Goal: Information Seeking & Learning: Learn about a topic

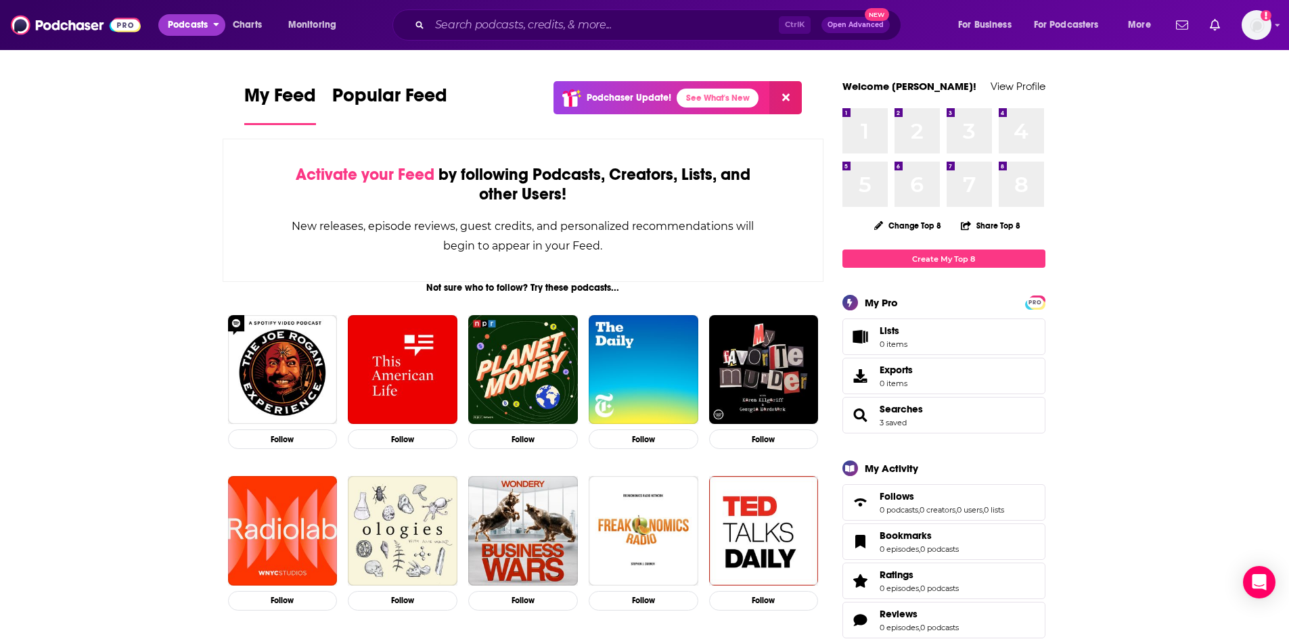
click at [184, 20] on span "Podcasts" at bounding box center [188, 25] width 40 height 19
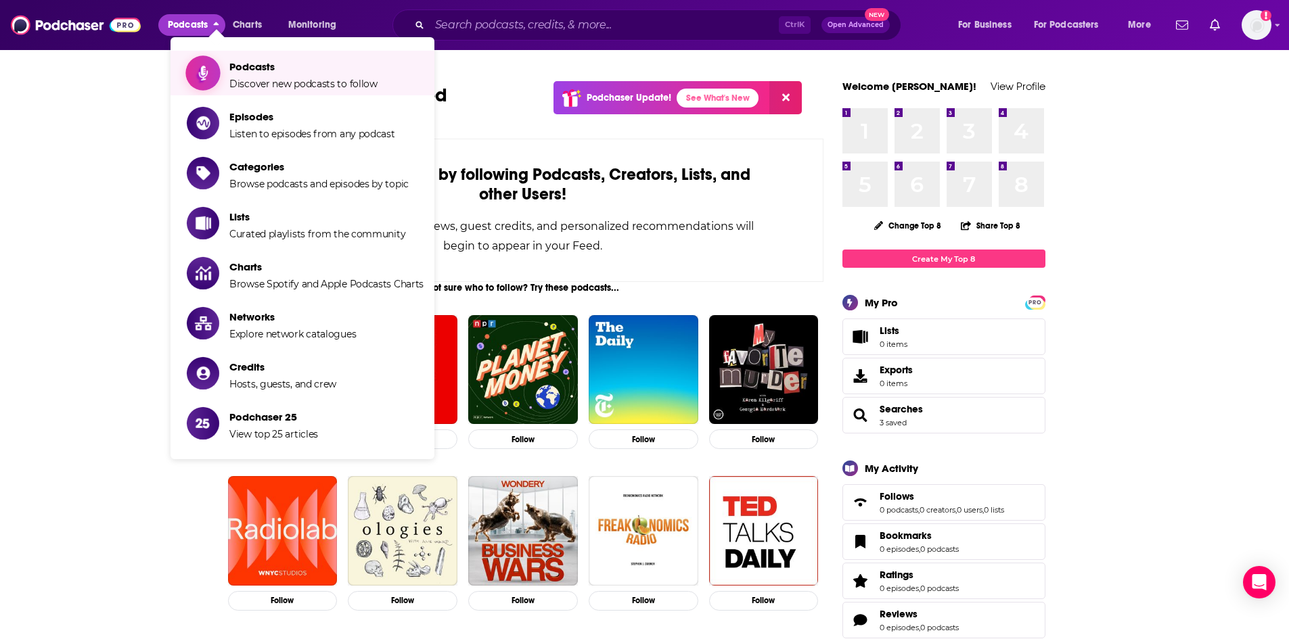
click at [263, 80] on span "Discover new podcasts to follow" at bounding box center [303, 84] width 148 height 12
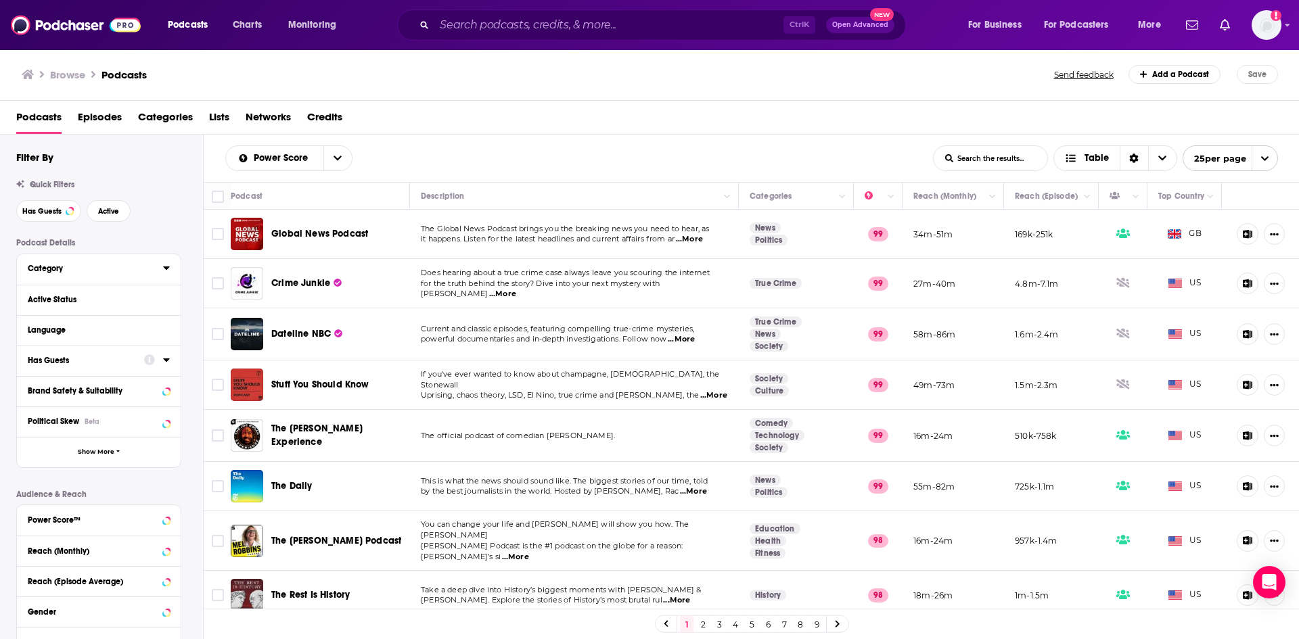
click at [57, 267] on div "Category" at bounding box center [91, 268] width 127 height 9
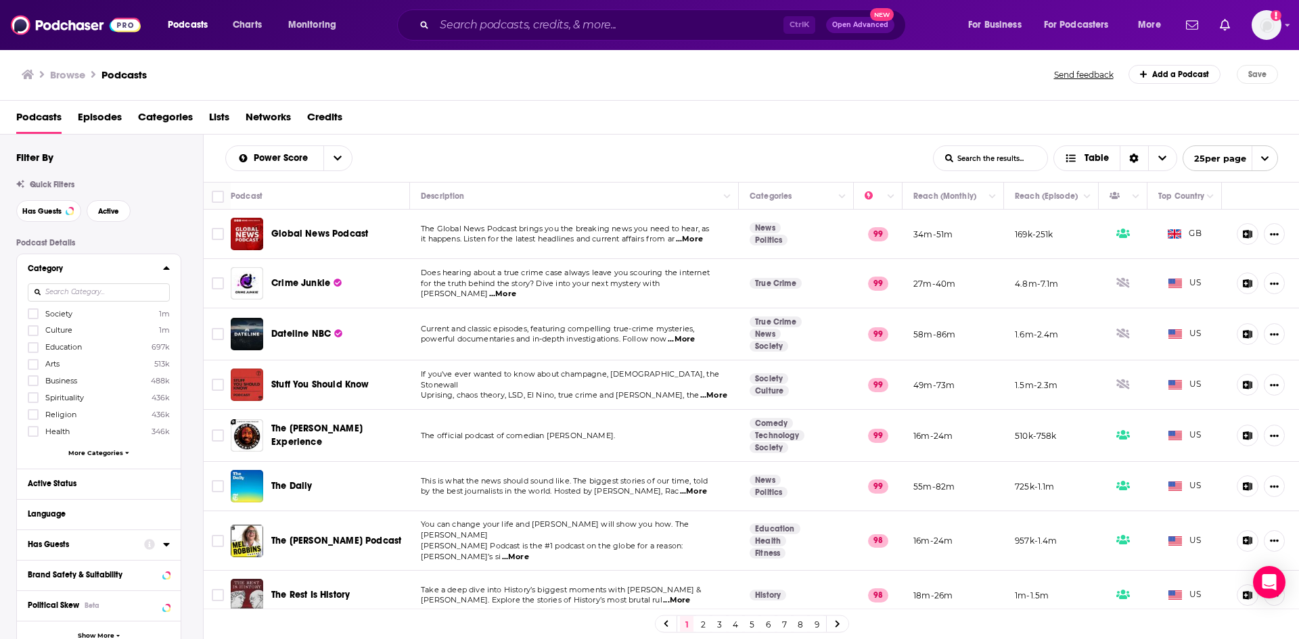
click at [91, 291] on input at bounding box center [99, 292] width 142 height 18
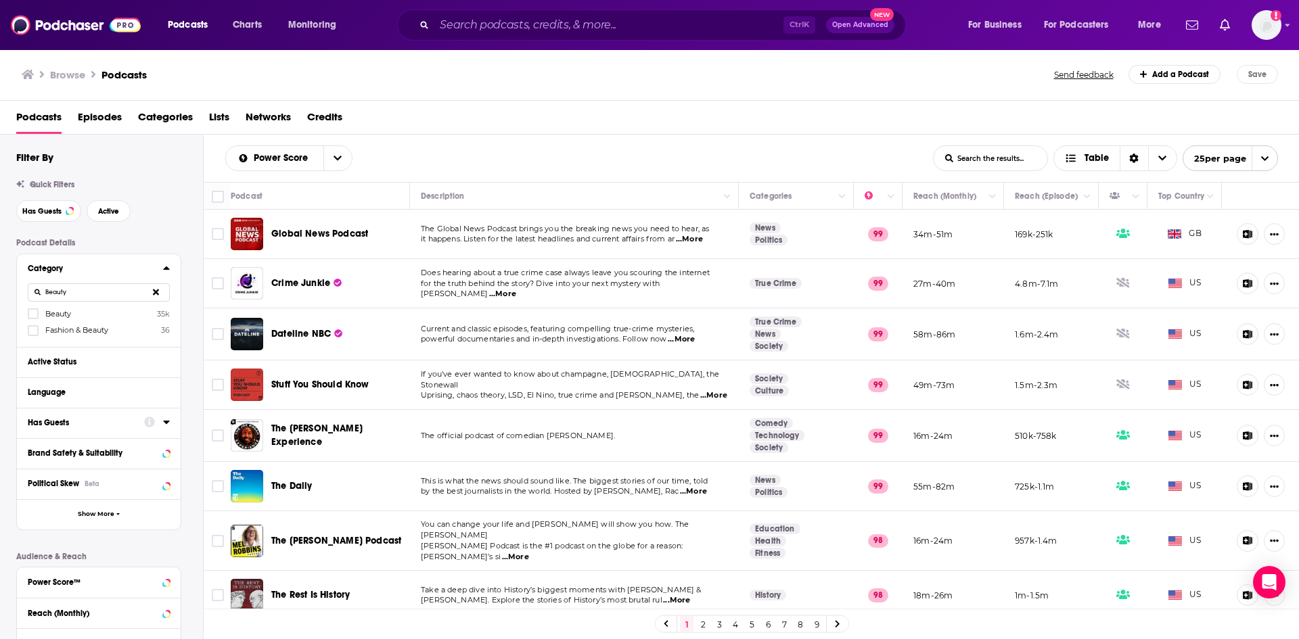
type input "Beauty"
click at [39, 312] on div at bounding box center [35, 314] width 14 height 12
click at [33, 318] on input "multiSelectOption-beauty-0" at bounding box center [33, 318] width 0 height 0
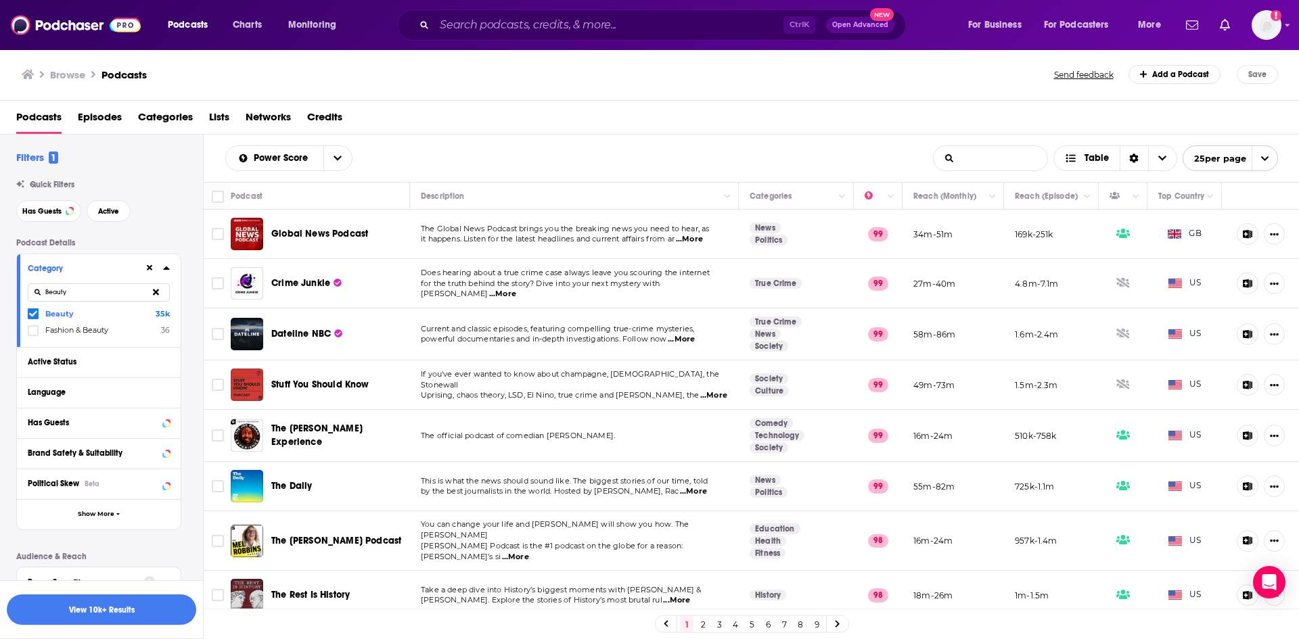
click at [999, 164] on input "List Search Input" at bounding box center [991, 158] width 114 height 24
click at [126, 613] on button "View 10k+ Results" at bounding box center [101, 610] width 189 height 30
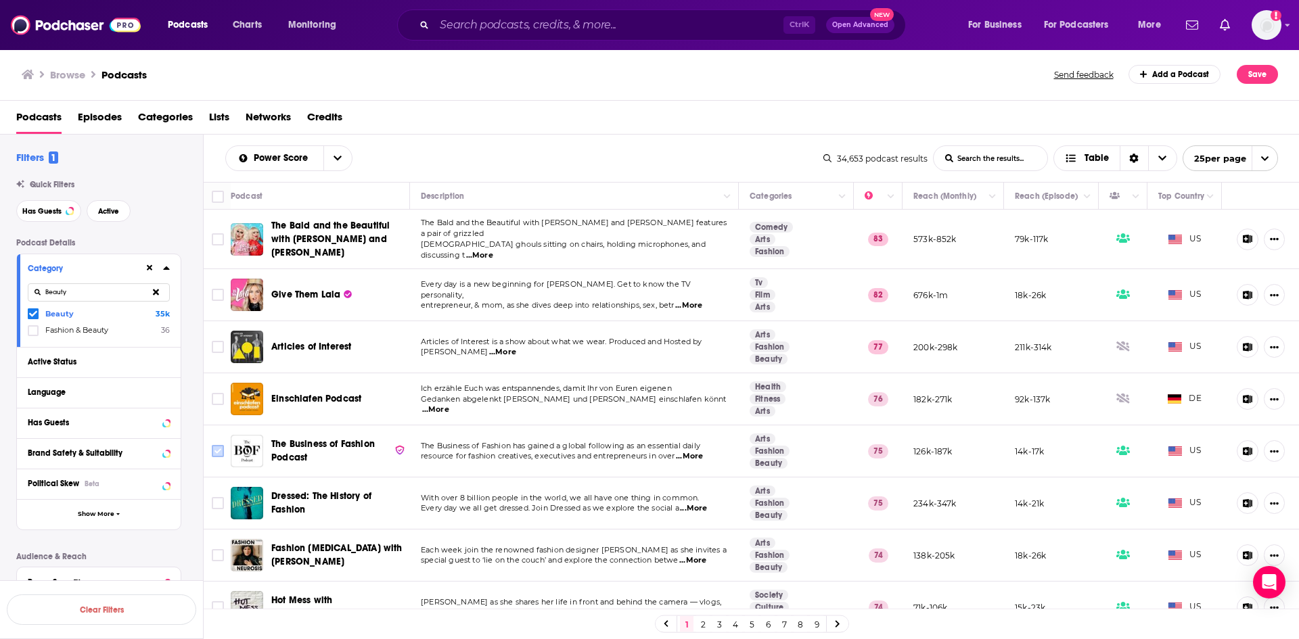
click at [218, 445] on input "Toggle select row" at bounding box center [218, 451] width 12 height 12
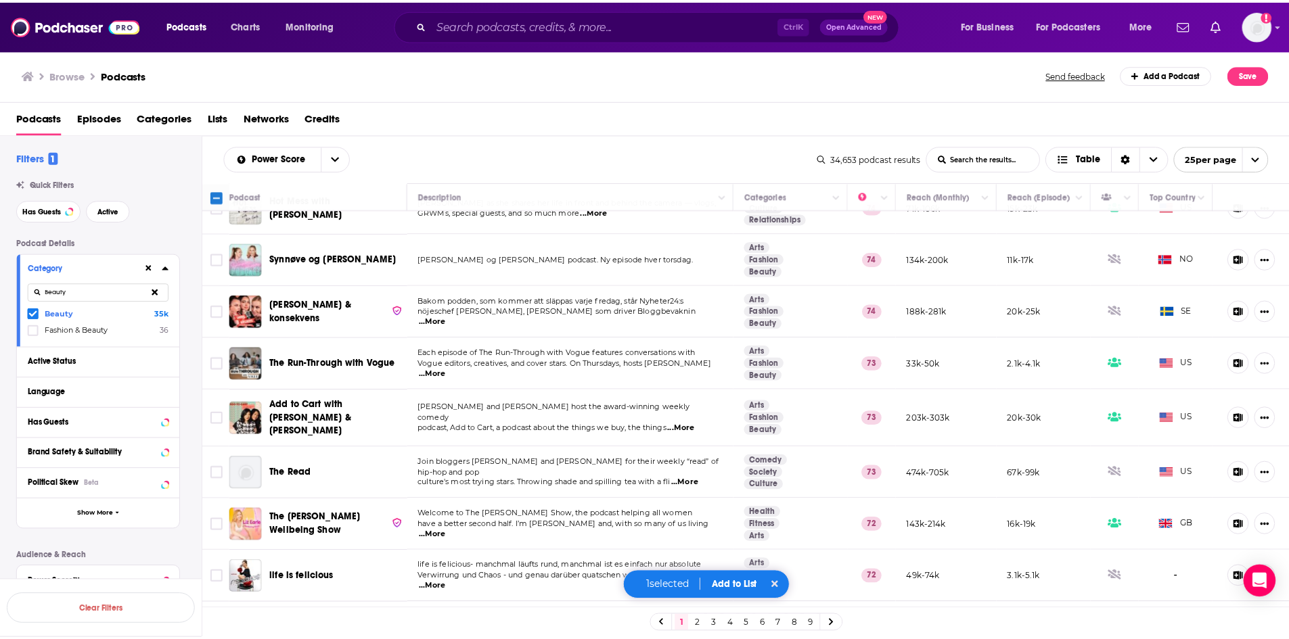
scroll to position [406, 0]
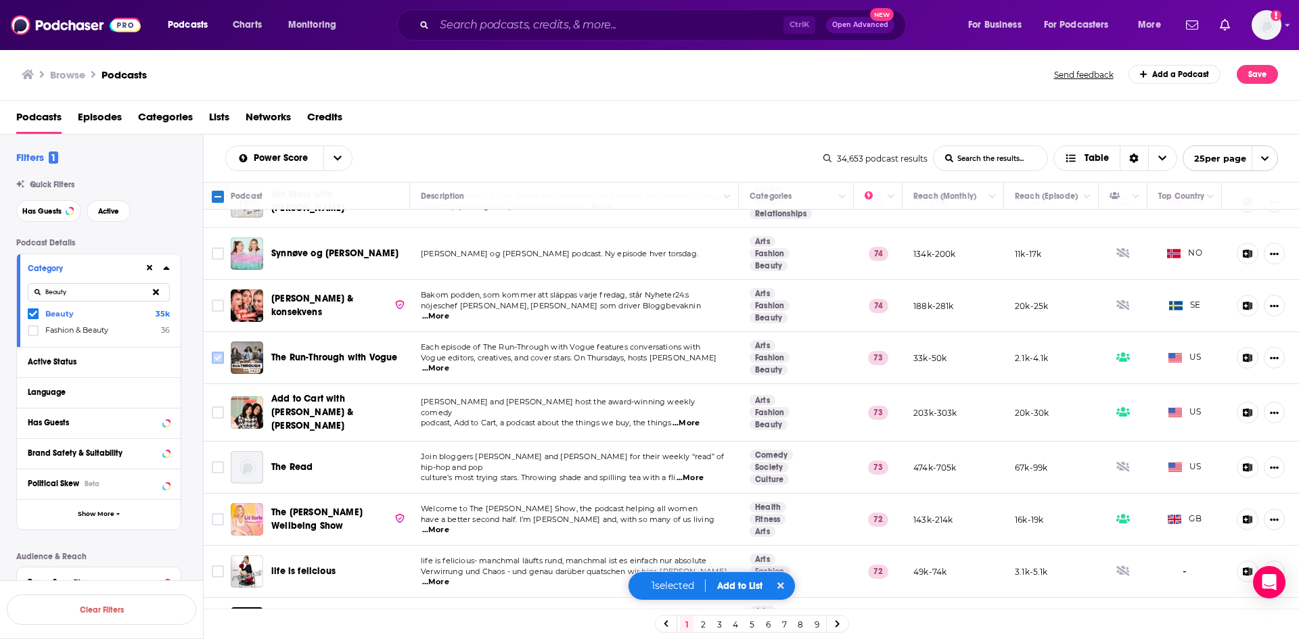
click at [221, 352] on input "Toggle select row" at bounding box center [218, 358] width 12 height 12
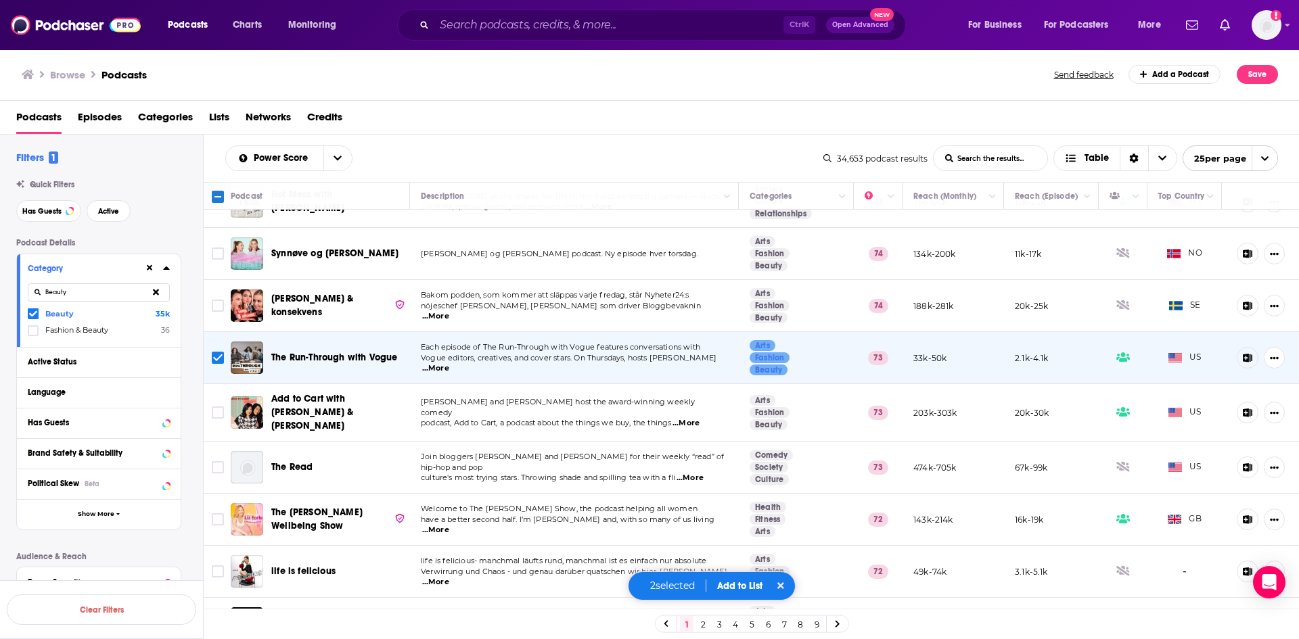
click at [727, 586] on button "Add to List" at bounding box center [739, 587] width 67 height 12
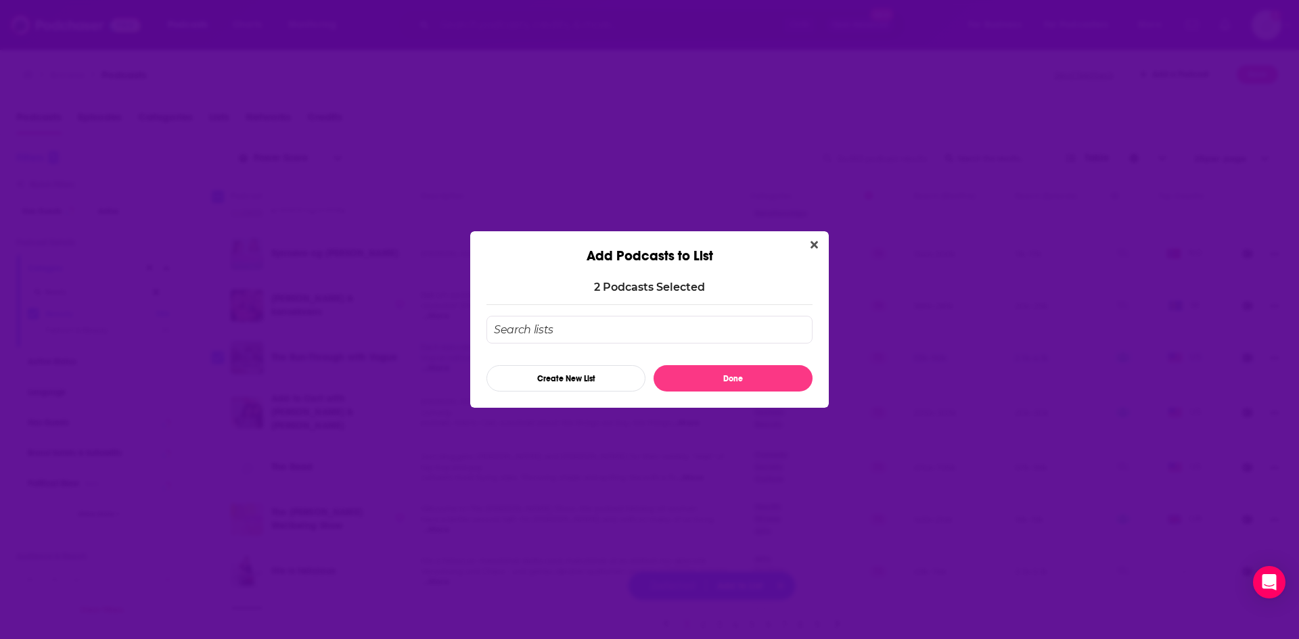
click at [568, 328] on input "Add Podcast To List" at bounding box center [649, 330] width 326 height 28
click at [577, 378] on button "Create New List" at bounding box center [565, 378] width 159 height 26
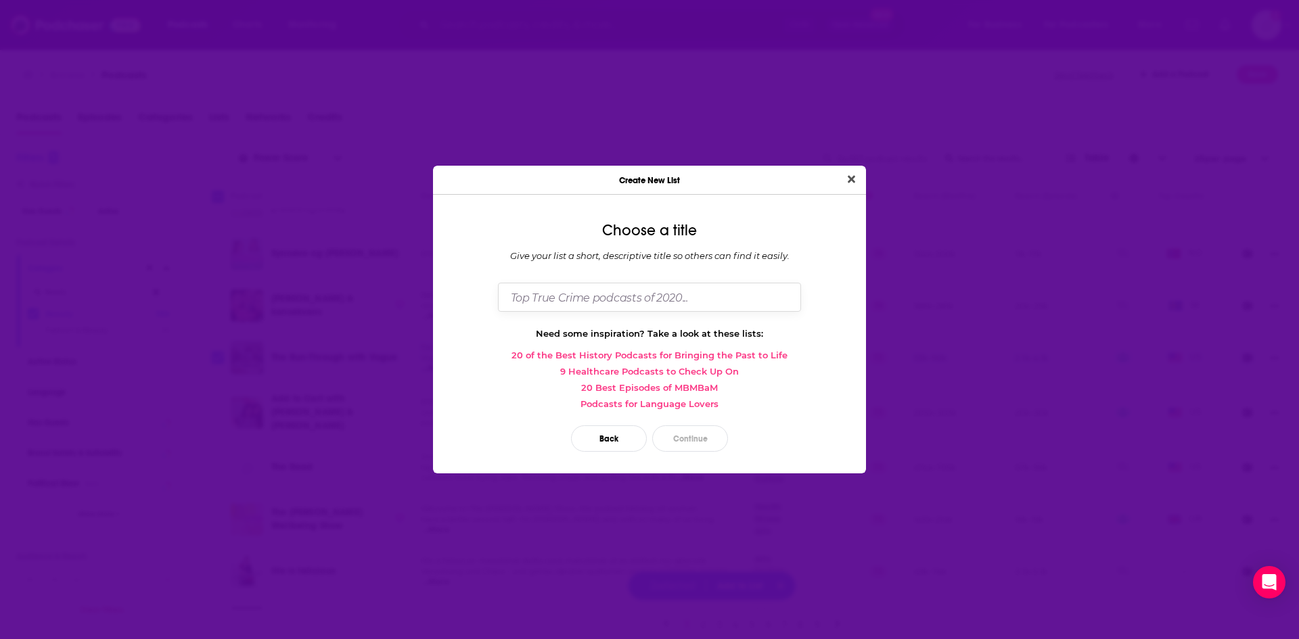
drag, startPoint x: 706, startPoint y: 298, endPoint x: 522, endPoint y: 309, distance: 184.3
click at [525, 311] on input "Dialog" at bounding box center [649, 297] width 303 height 29
type input "E"
type input "Beauty podcasts (ELC)"
click at [691, 440] on button "Continue" at bounding box center [690, 439] width 76 height 26
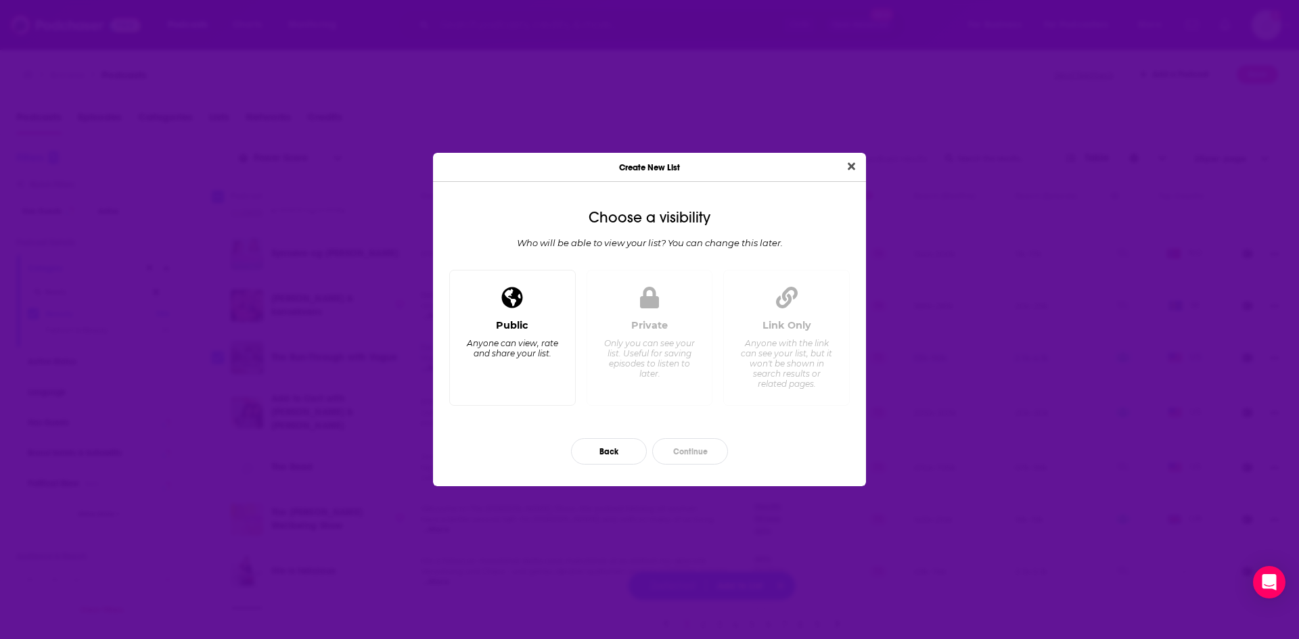
click at [504, 313] on div "Public Anyone can view, rate and share your list." at bounding box center [512, 338] width 127 height 136
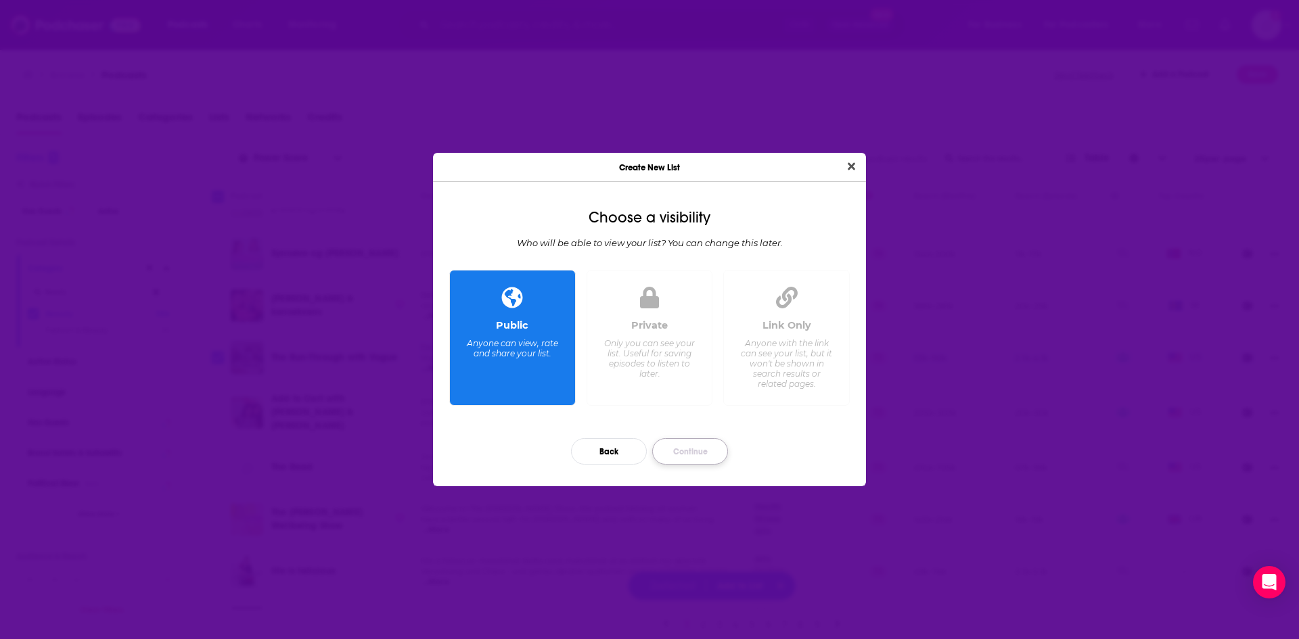
click at [683, 449] on button "Continue" at bounding box center [690, 451] width 76 height 26
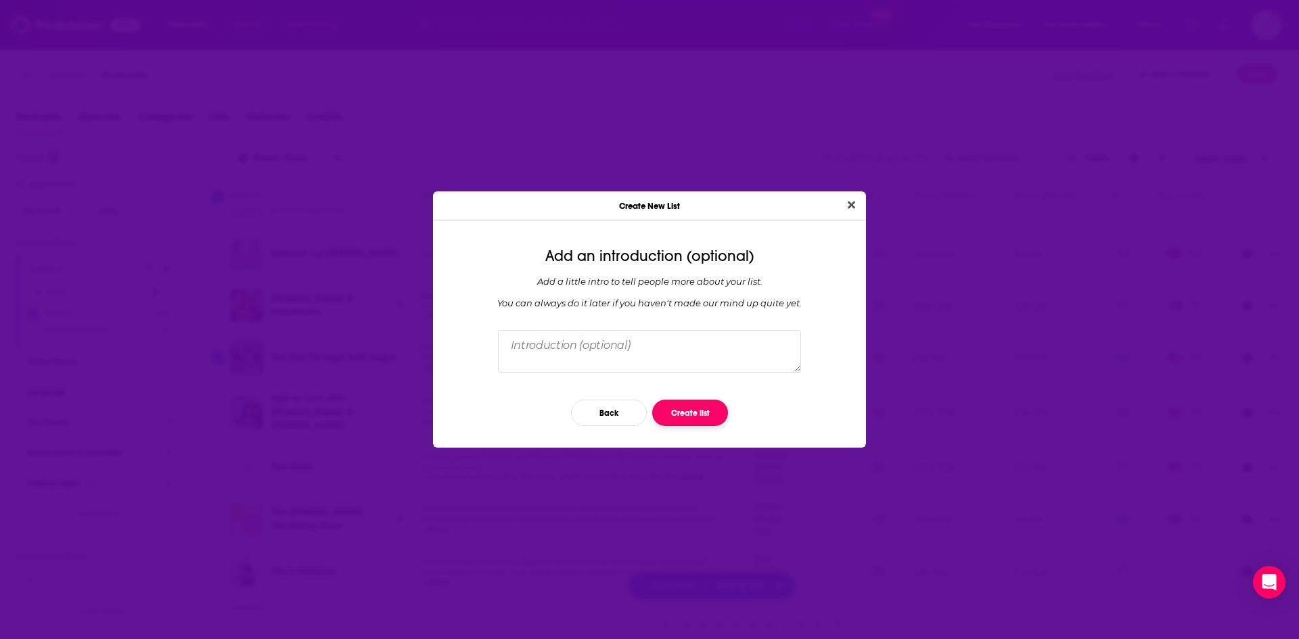
click at [704, 416] on button "Create list" at bounding box center [690, 413] width 76 height 26
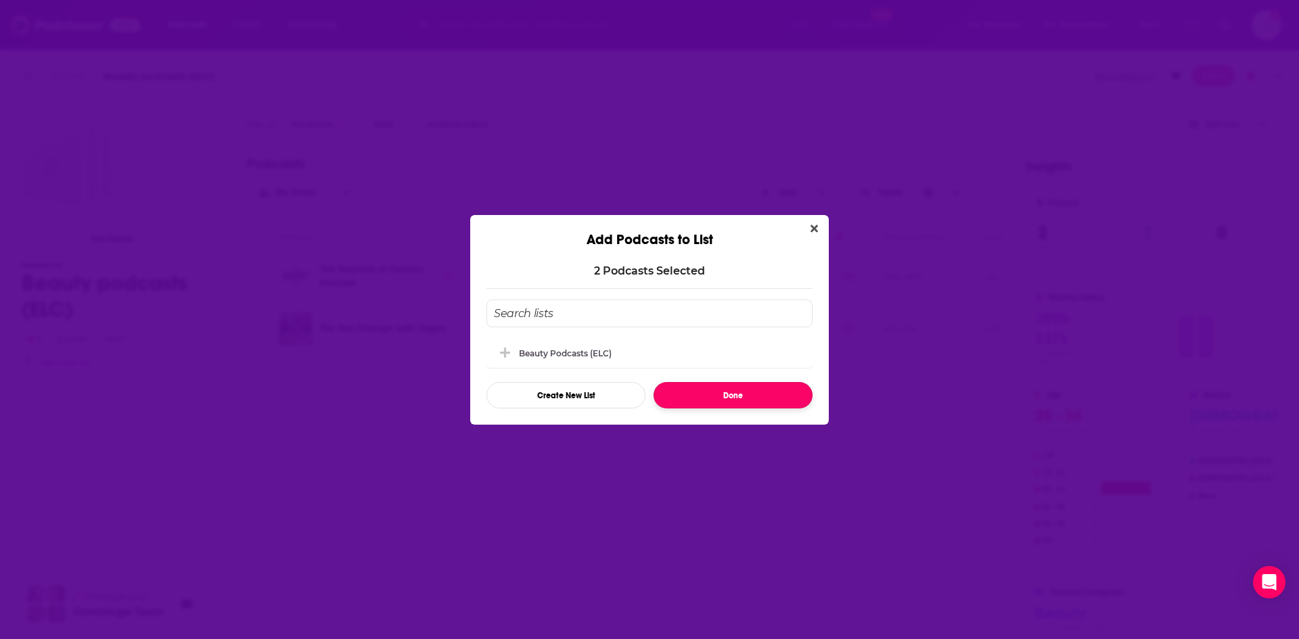
click at [720, 397] on button "Done" at bounding box center [733, 395] width 159 height 26
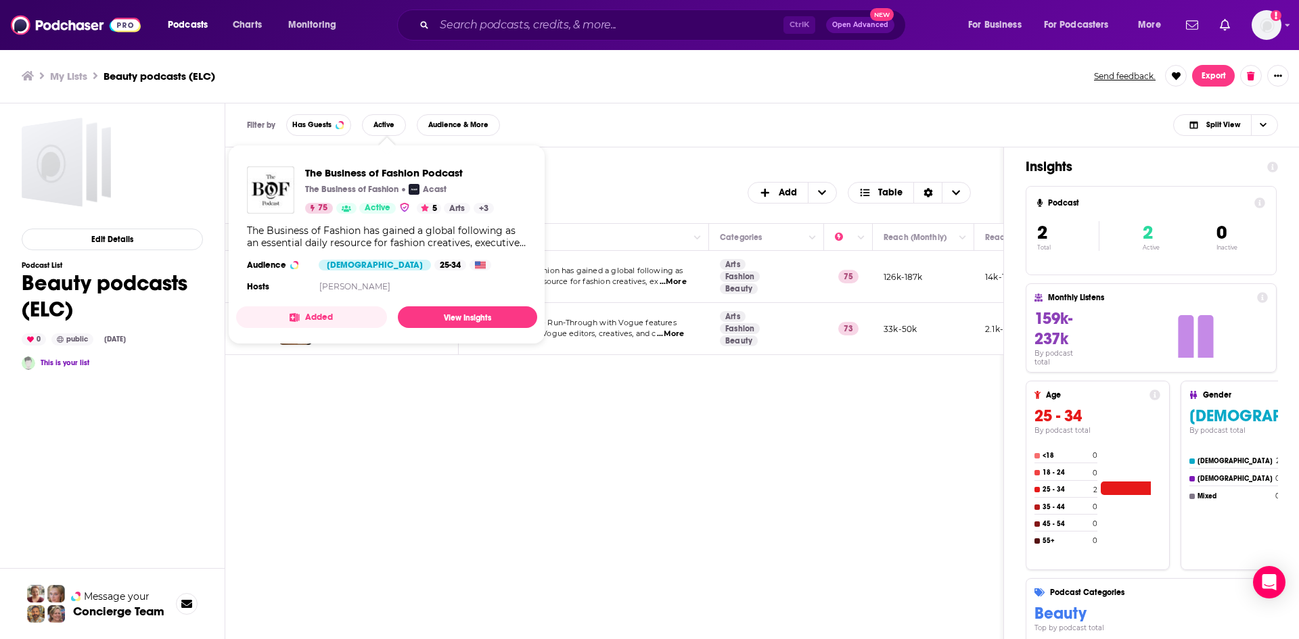
drag, startPoint x: 610, startPoint y: 113, endPoint x: 597, endPoint y: 117, distance: 12.8
click at [612, 112] on div "Filter by Has Guests Active Audience & More Split View" at bounding box center [762, 126] width 1074 height 44
click at [361, 270] on div "[DEMOGRAPHIC_DATA]" at bounding box center [375, 265] width 112 height 11
click at [468, 321] on link "View Insights" at bounding box center [467, 317] width 139 height 22
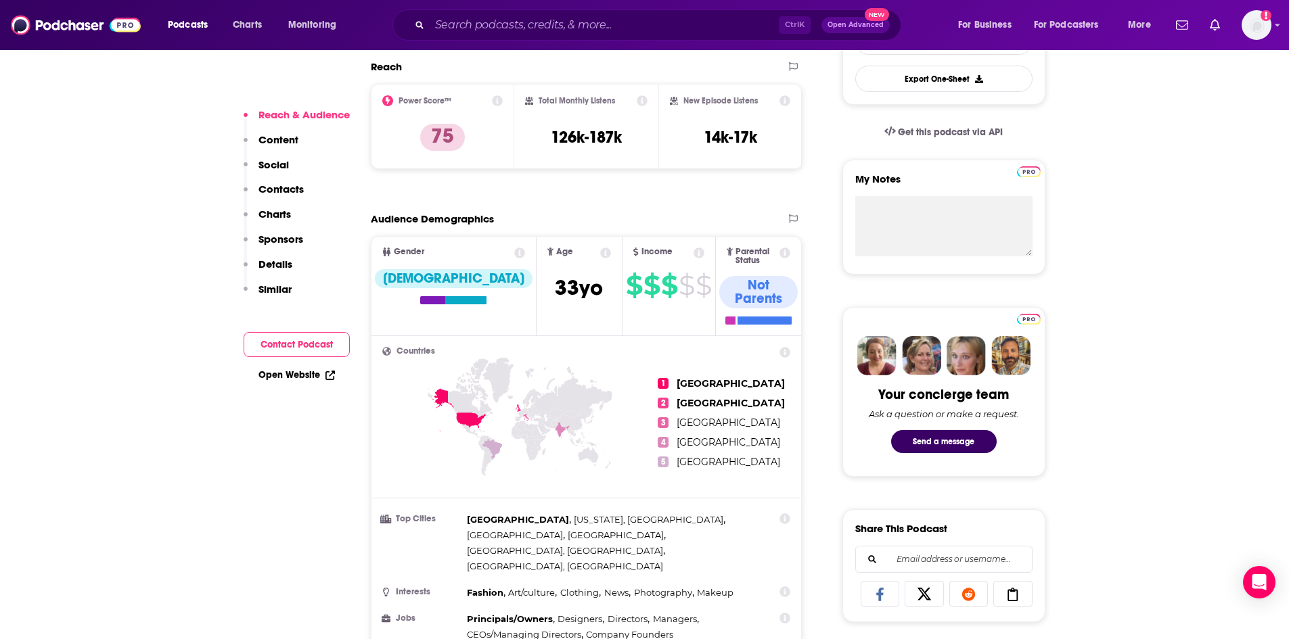
scroll to position [135, 0]
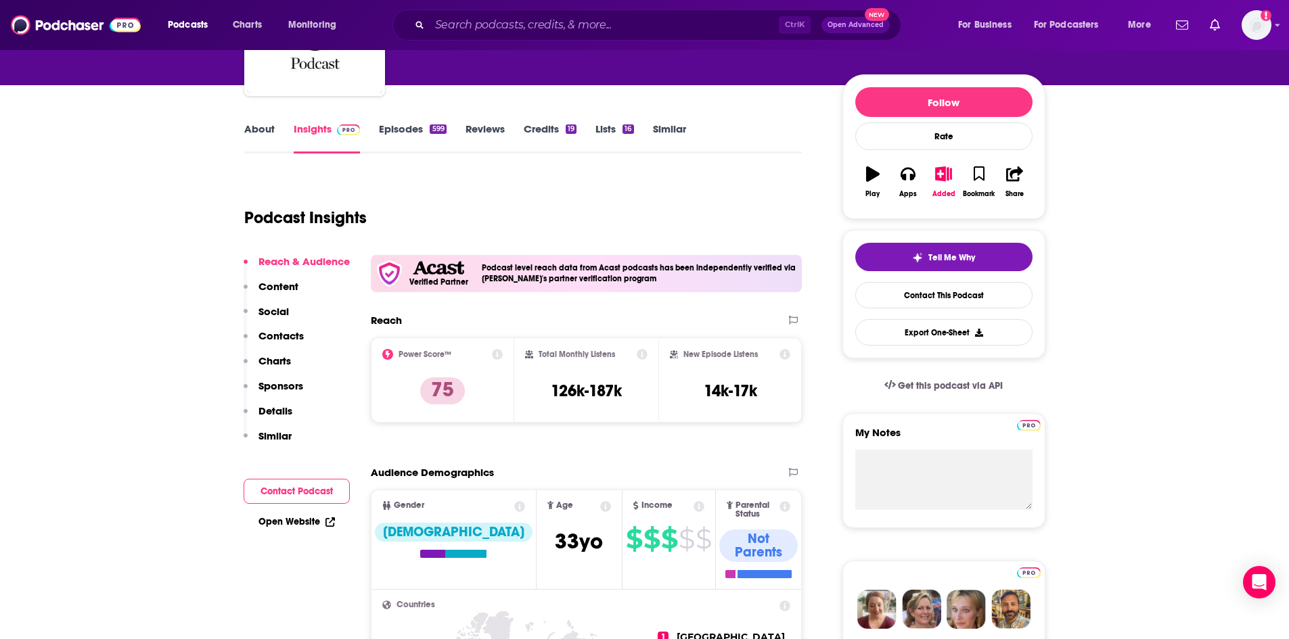
click at [643, 201] on div "Podcast Insights" at bounding box center [517, 209] width 547 height 69
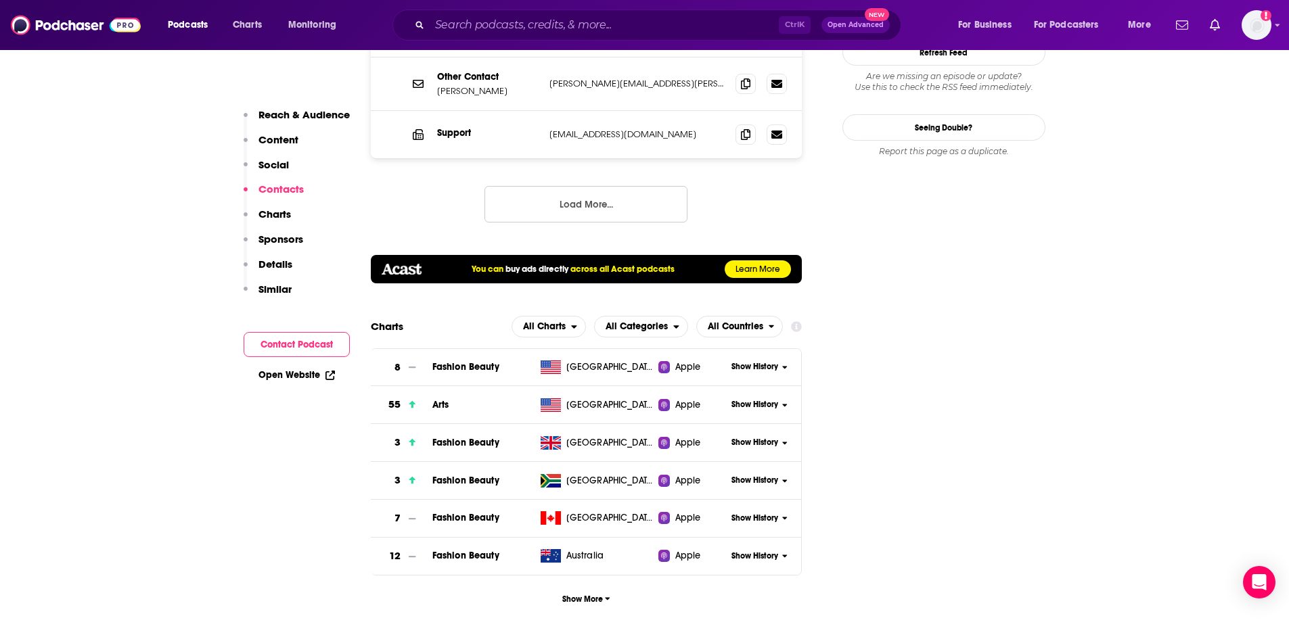
scroll to position [1624, 0]
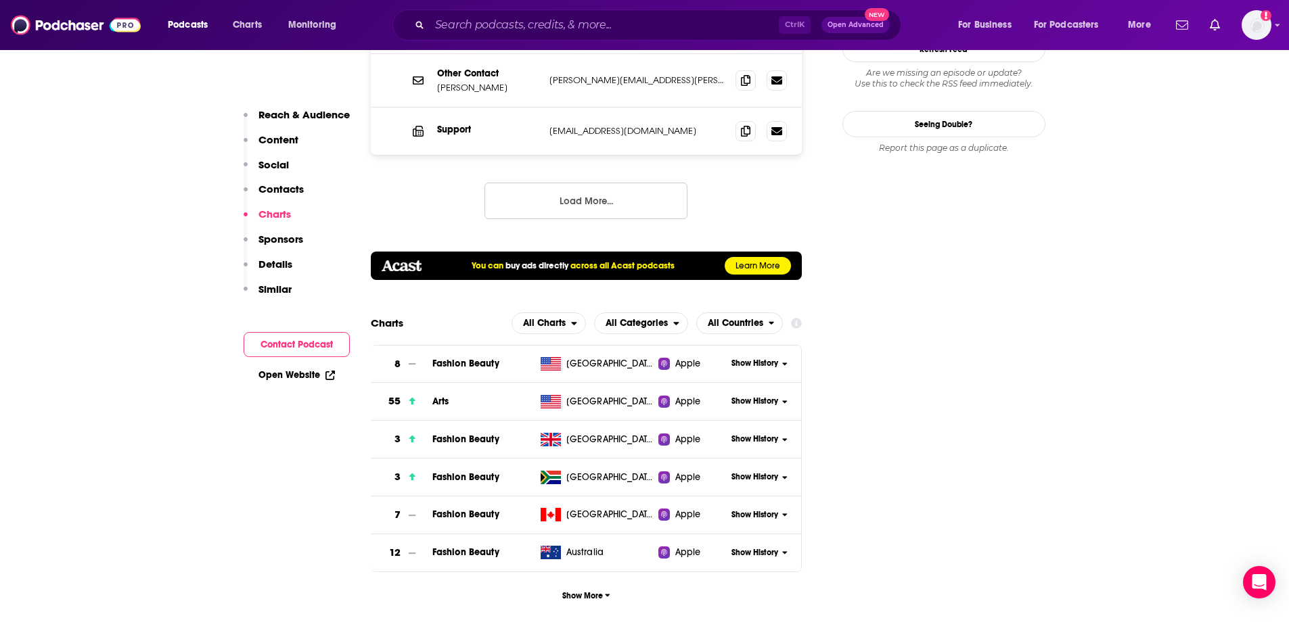
click at [456, 472] on span "Fashion Beauty" at bounding box center [465, 478] width 67 height 12
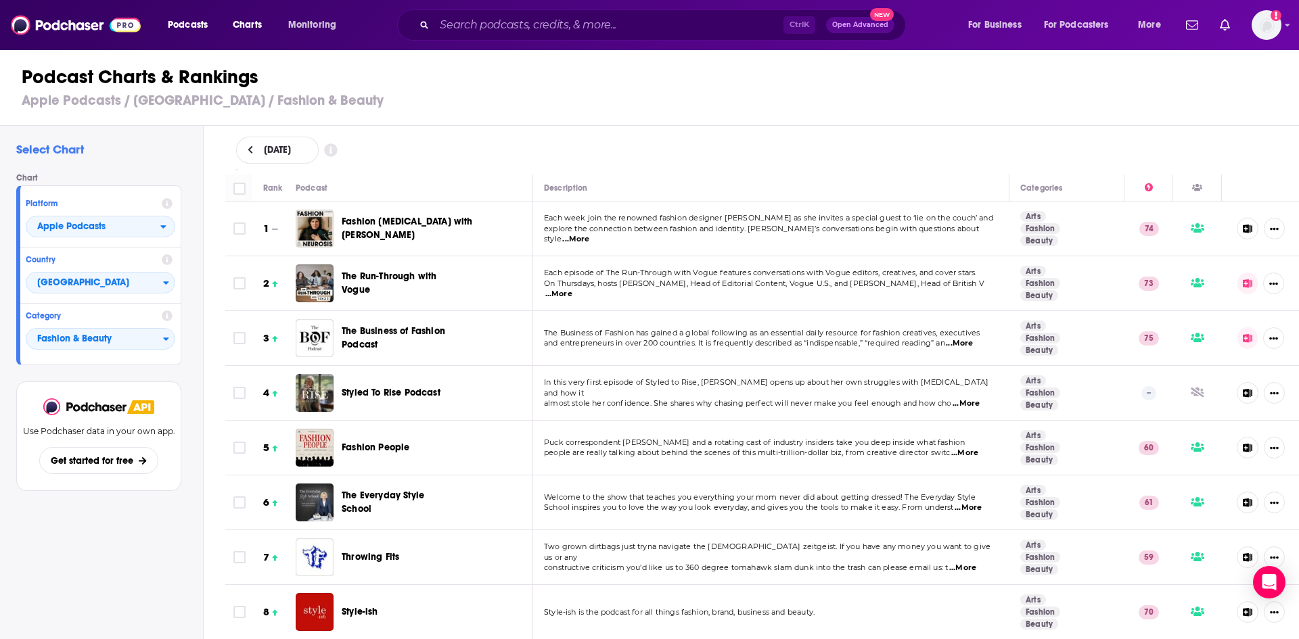
click at [167, 261] on icon at bounding box center [167, 259] width 11 height 11
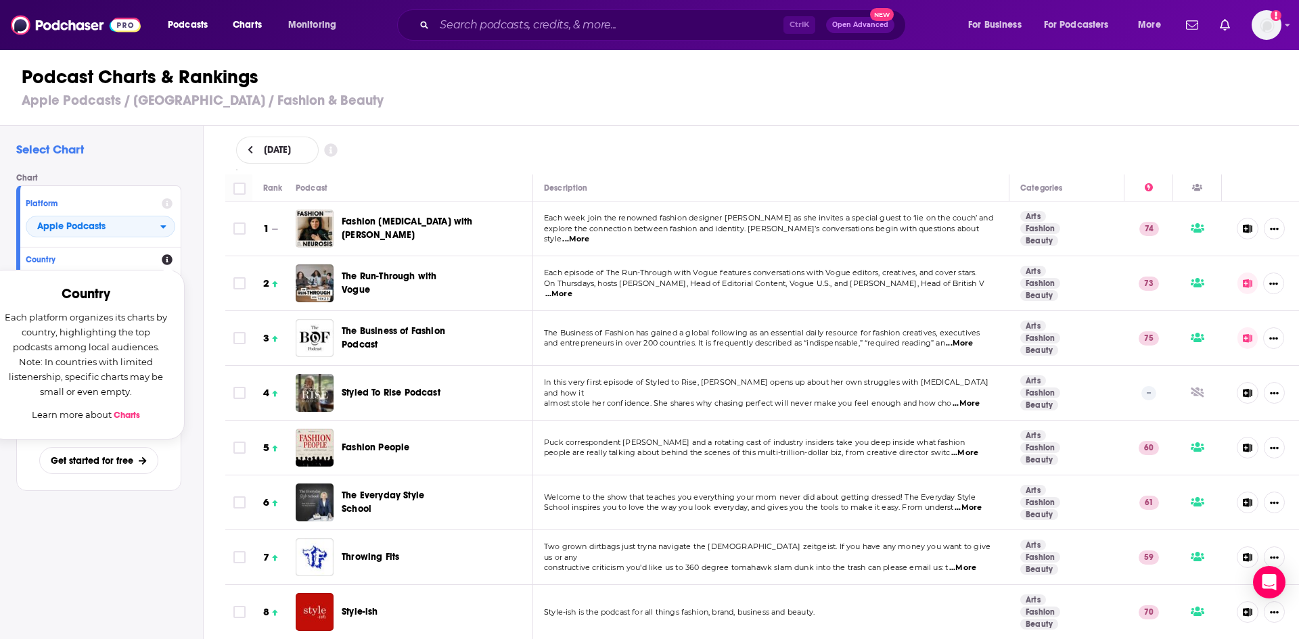
click at [248, 147] on icon at bounding box center [251, 149] width 6 height 9
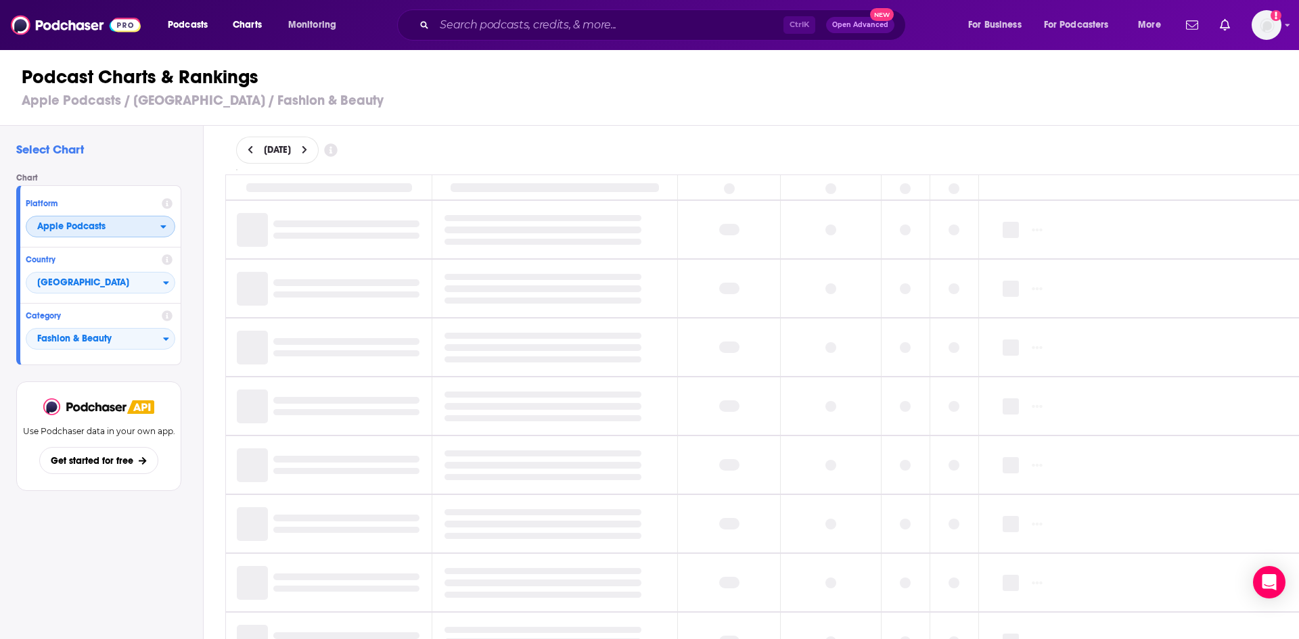
click at [167, 227] on div "open menu" at bounding box center [167, 226] width 14 height 9
click at [77, 173] on h4 "Chart" at bounding box center [104, 177] width 176 height 9
click at [161, 279] on span "[GEOGRAPHIC_DATA]" at bounding box center [94, 283] width 137 height 23
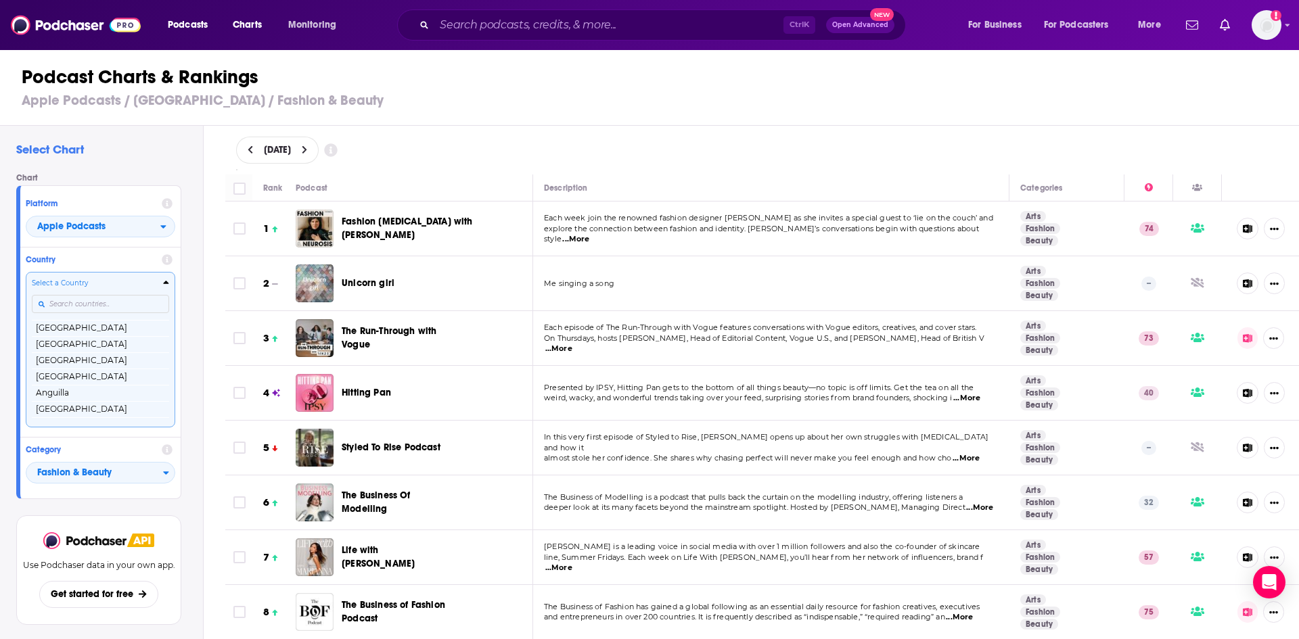
click at [141, 306] on input "Countries" at bounding box center [100, 304] width 137 height 18
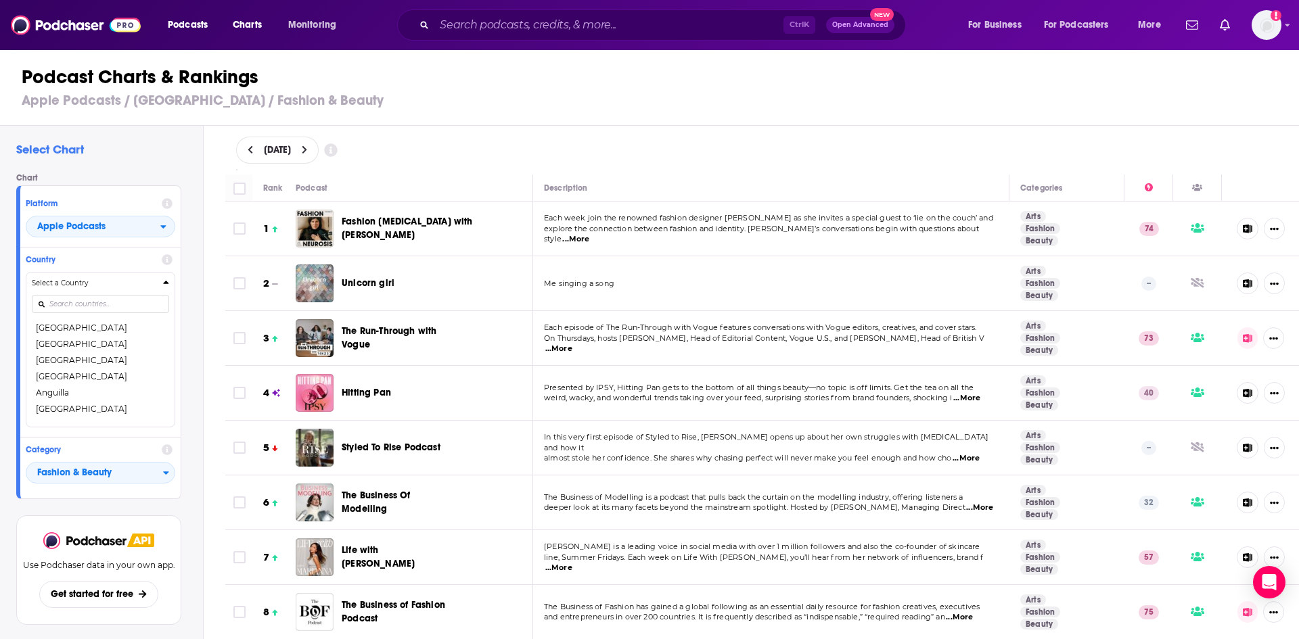
click at [162, 140] on div "Select Chart Chart Platform Apple Podcasts Country Select a Country [GEOGRAPHIC…" at bounding box center [101, 421] width 203 height 591
click at [128, 263] on h4 "Country" at bounding box center [91, 259] width 131 height 9
click at [164, 265] on icon at bounding box center [167, 259] width 11 height 11
click at [126, 264] on h4 "Country" at bounding box center [91, 259] width 131 height 9
click at [152, 152] on h2 "Select Chart" at bounding box center [104, 149] width 176 height 15
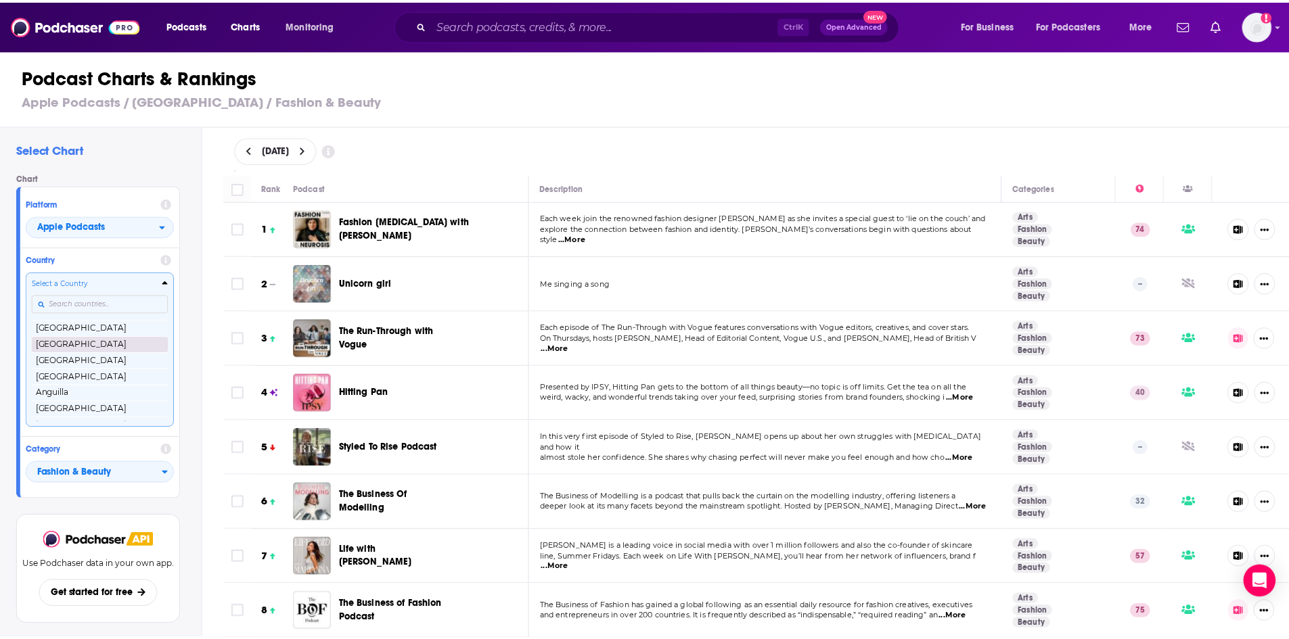
scroll to position [203, 0]
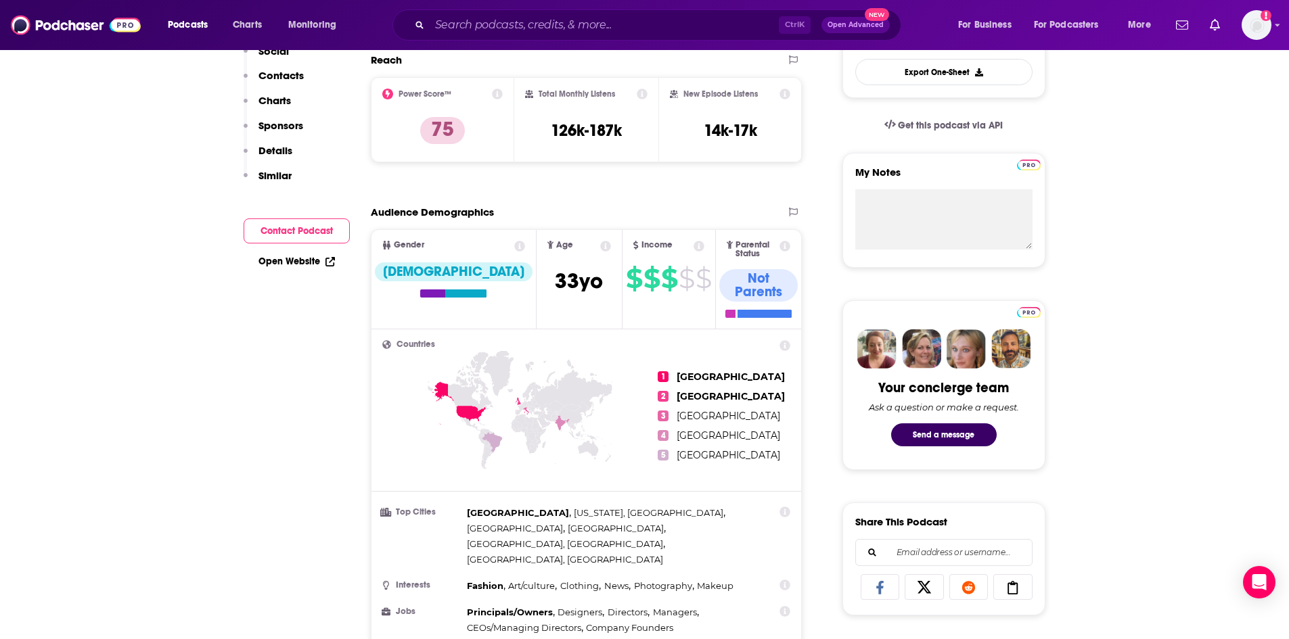
scroll to position [406, 0]
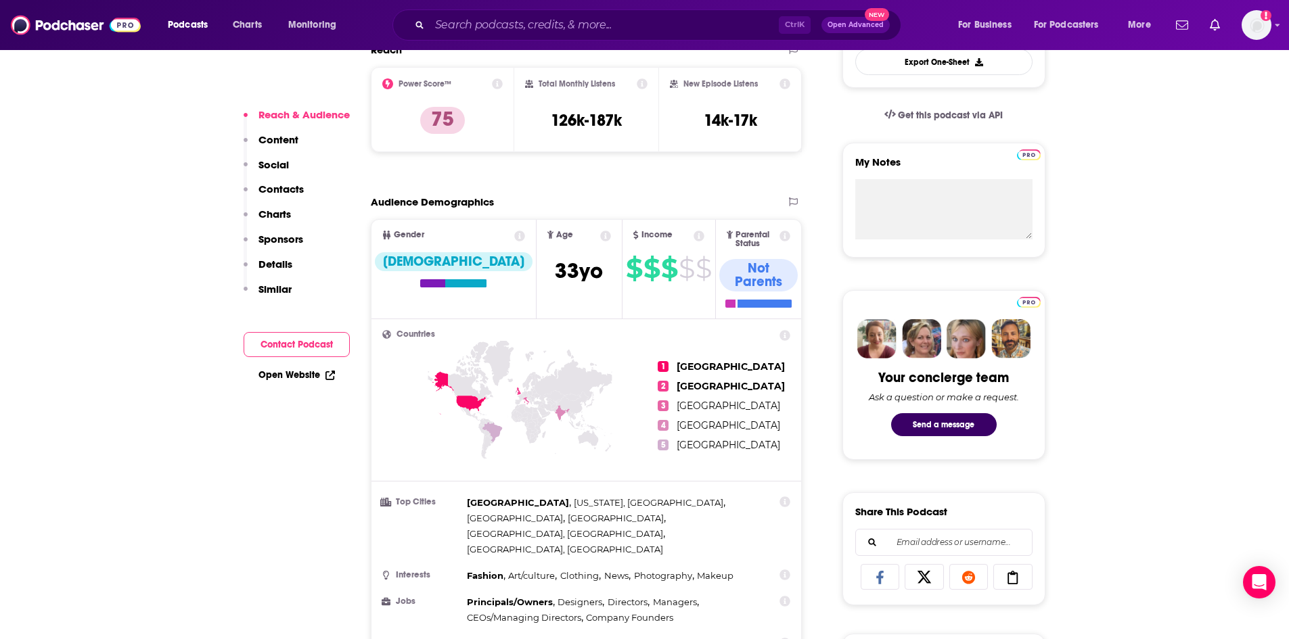
click at [279, 345] on button "Contact Podcast" at bounding box center [297, 344] width 106 height 25
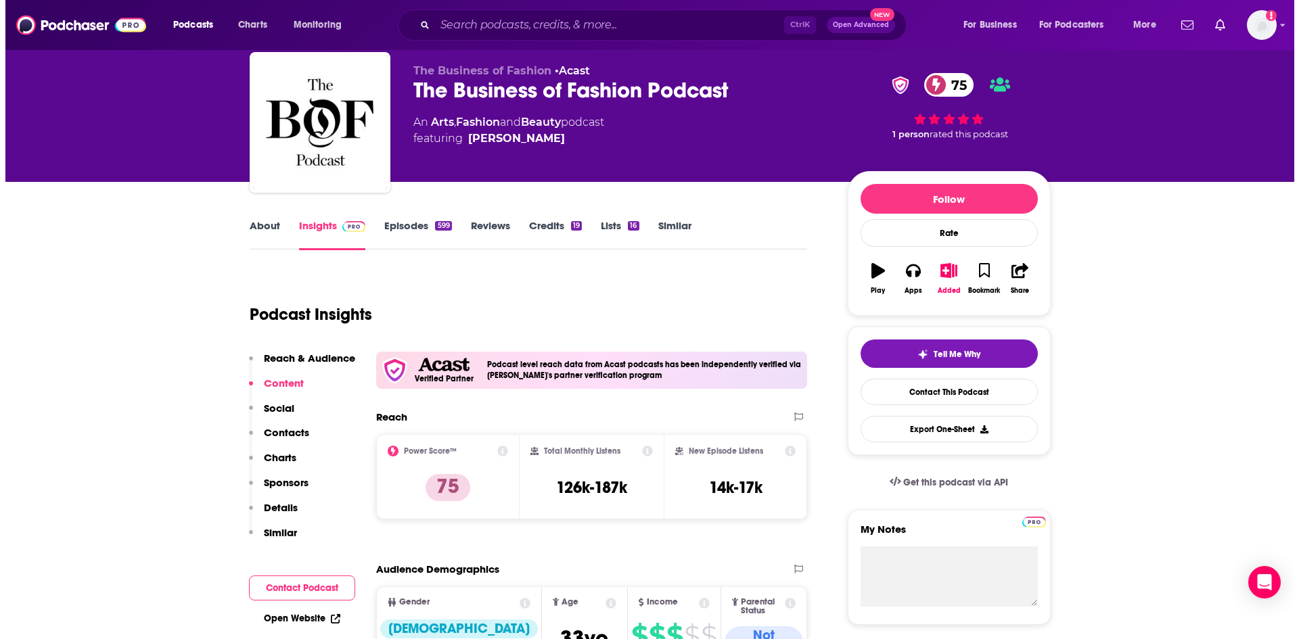
scroll to position [0, 0]
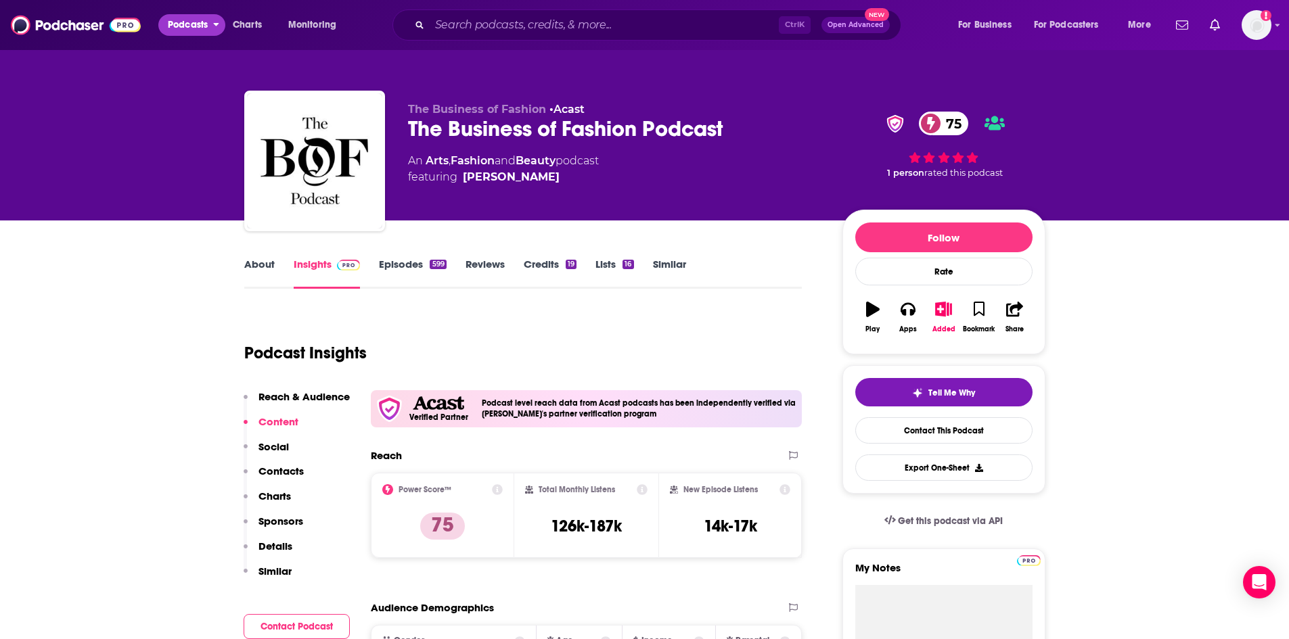
click at [177, 22] on span "Podcasts" at bounding box center [188, 25] width 40 height 19
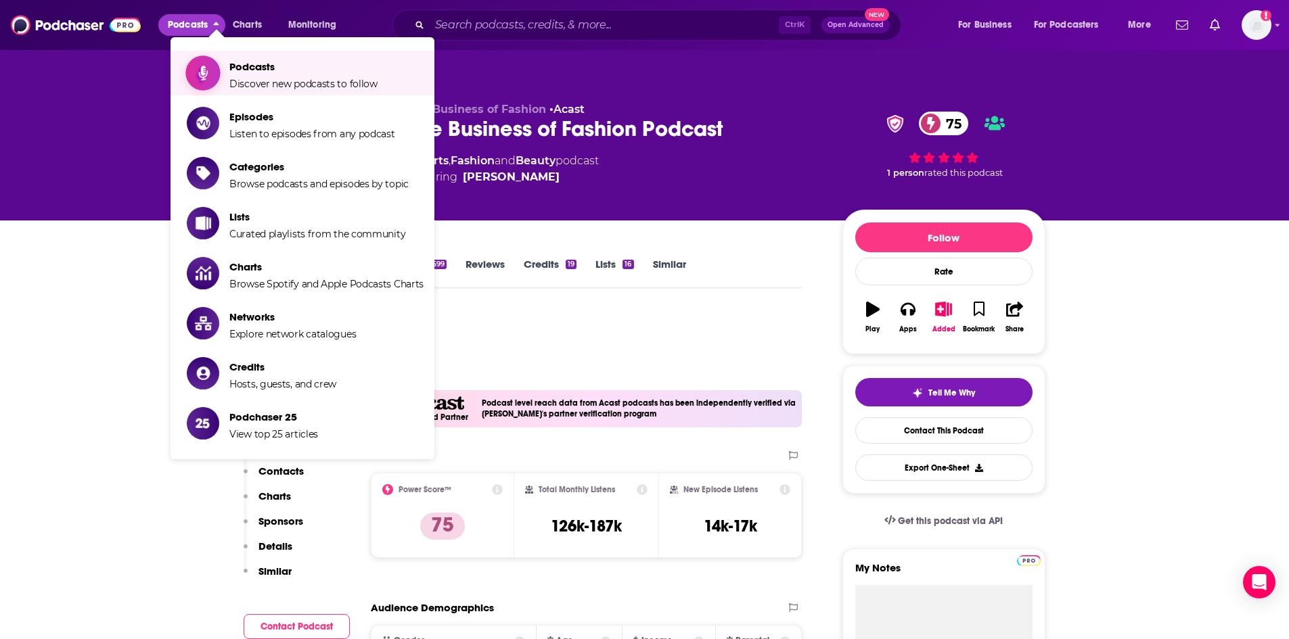
click at [262, 71] on span "Podcasts" at bounding box center [303, 66] width 148 height 13
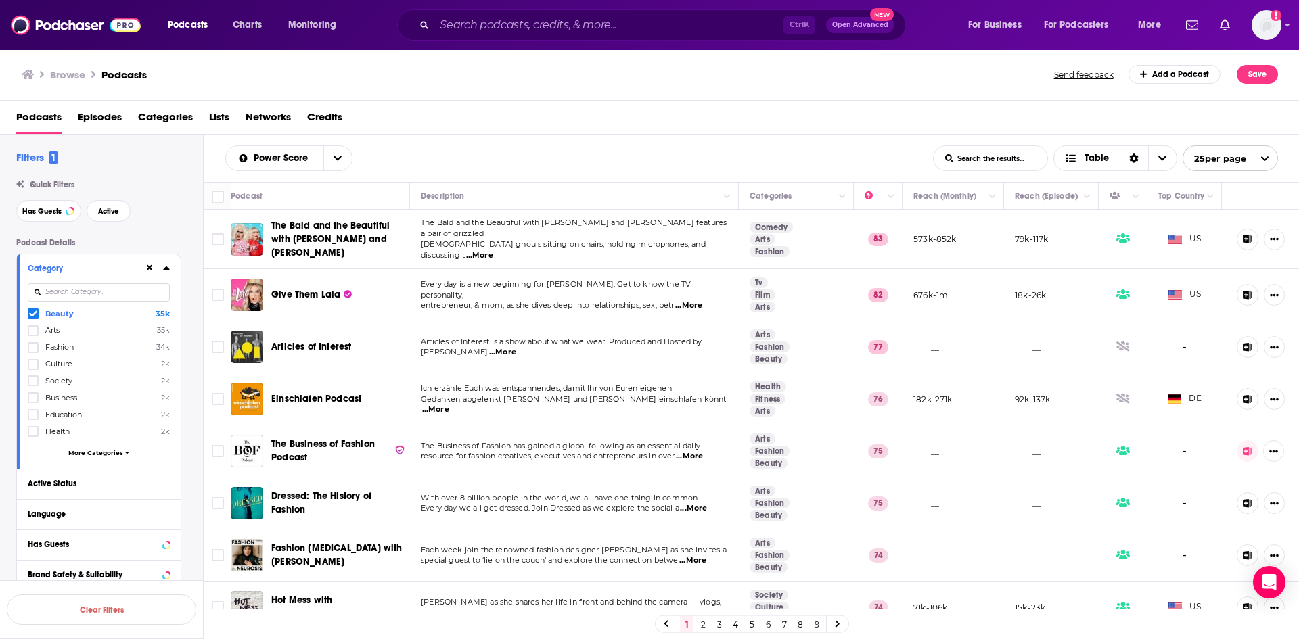
click at [493, 250] on span "...More" at bounding box center [479, 255] width 27 height 11
click at [595, 143] on div "Power Score List Search Input Search the results... Table List Search Input Sea…" at bounding box center [752, 158] width 1096 height 47
click at [99, 454] on span "More Categories" at bounding box center [95, 452] width 55 height 7
click at [98, 292] on input at bounding box center [99, 292] width 142 height 18
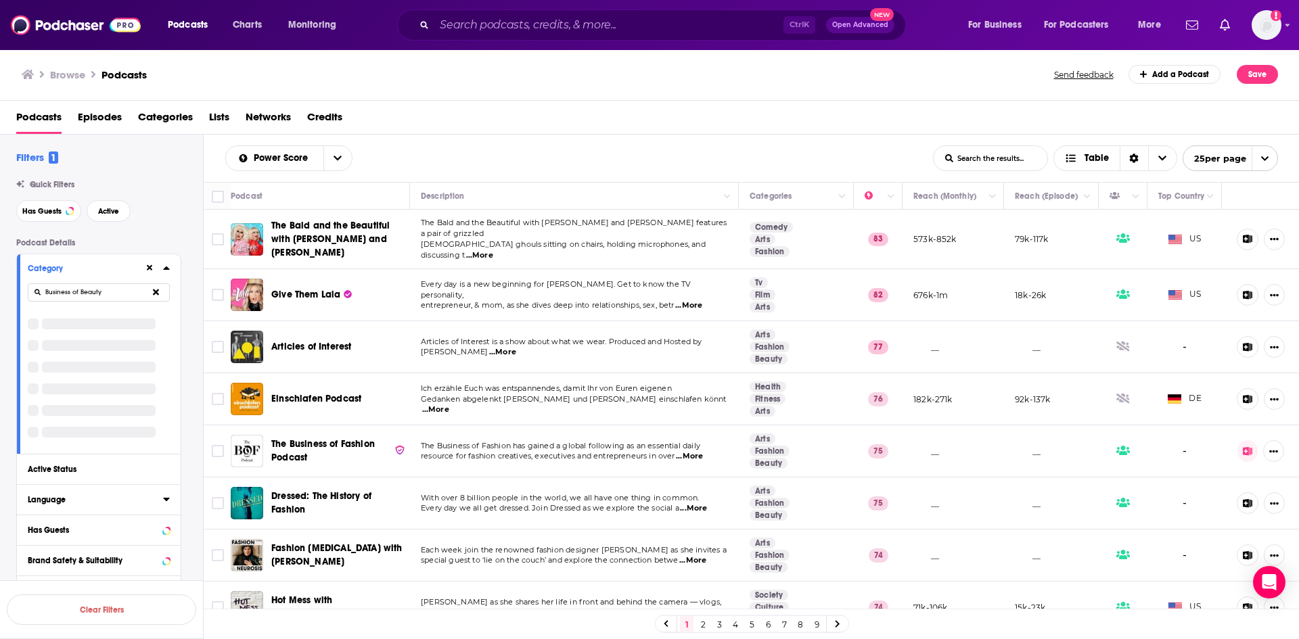
click at [165, 495] on icon at bounding box center [166, 499] width 7 height 11
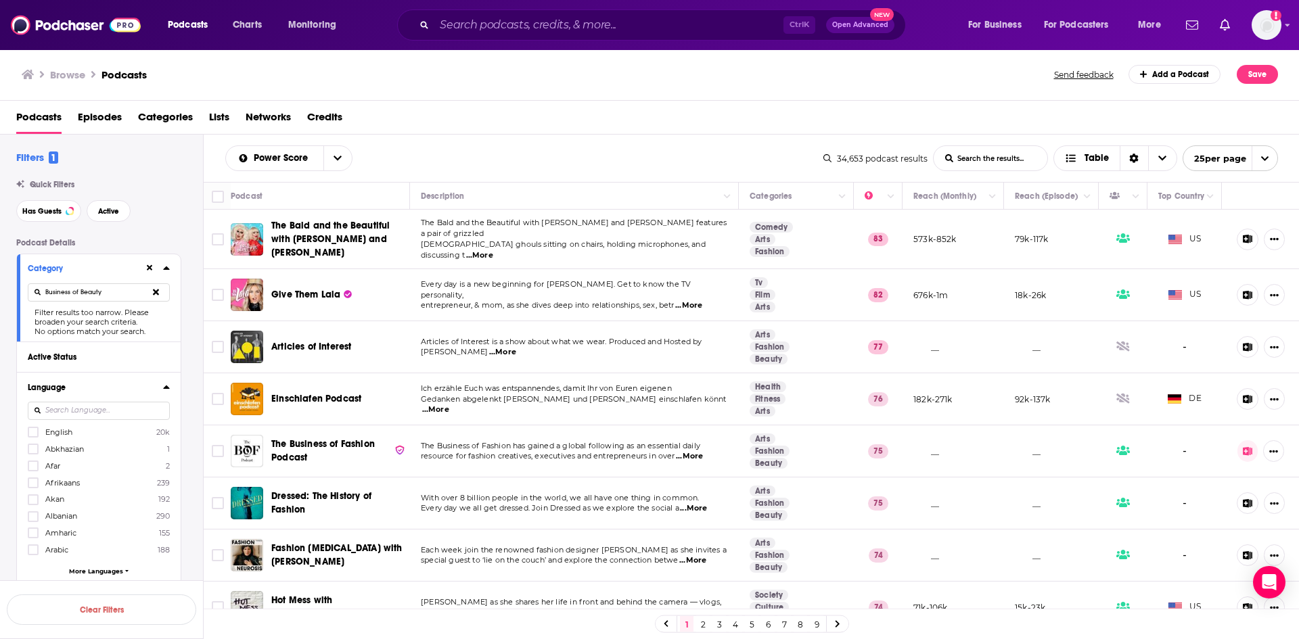
click at [167, 386] on icon at bounding box center [166, 387] width 7 height 11
drag, startPoint x: 109, startPoint y: 294, endPoint x: 0, endPoint y: 258, distance: 114.7
click at [0, 258] on div "Filters 1 Quick Filters Has Guests Active Podcast Details Category Business of …" at bounding box center [101, 474] width 203 height 647
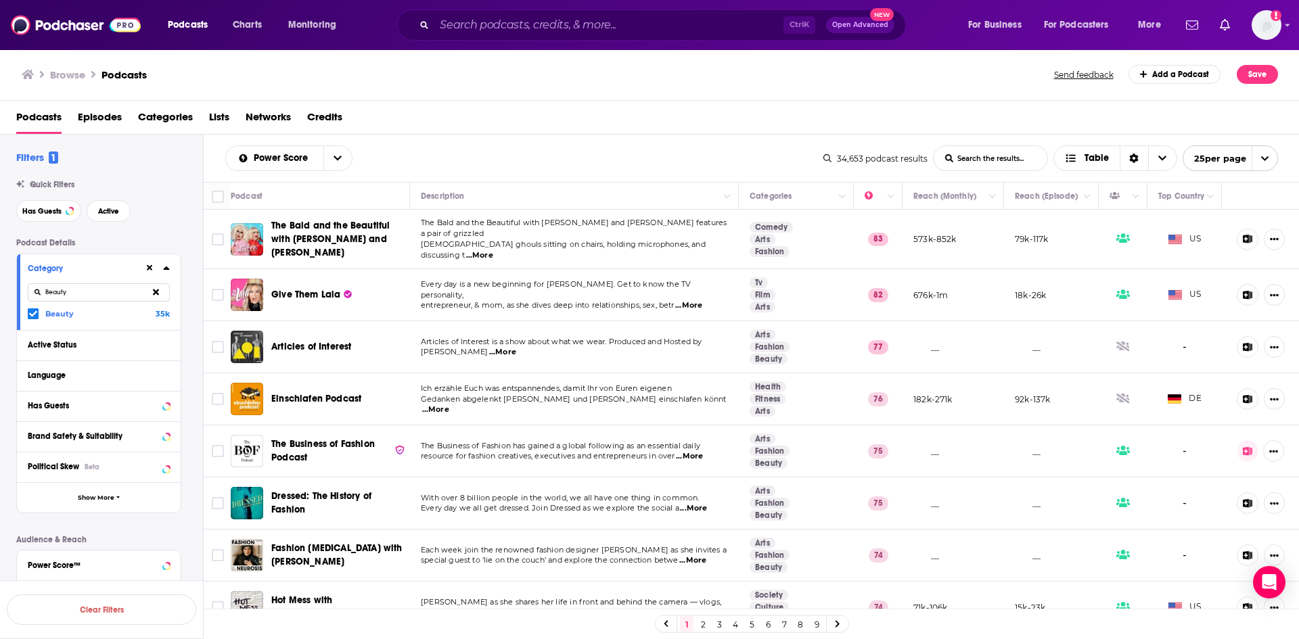
type input "Beauty"
click at [137, 165] on div "Filters 1 Quick Filters Has Guests Active Podcast Details Category Beauty Beaut…" at bounding box center [109, 468] width 187 height 635
click at [1162, 157] on icon "Choose View" at bounding box center [1162, 158] width 8 height 9
click at [1162, 155] on icon "Choose View" at bounding box center [1162, 158] width 8 height 9
click at [978, 164] on input "List Search Input" at bounding box center [991, 158] width 114 height 24
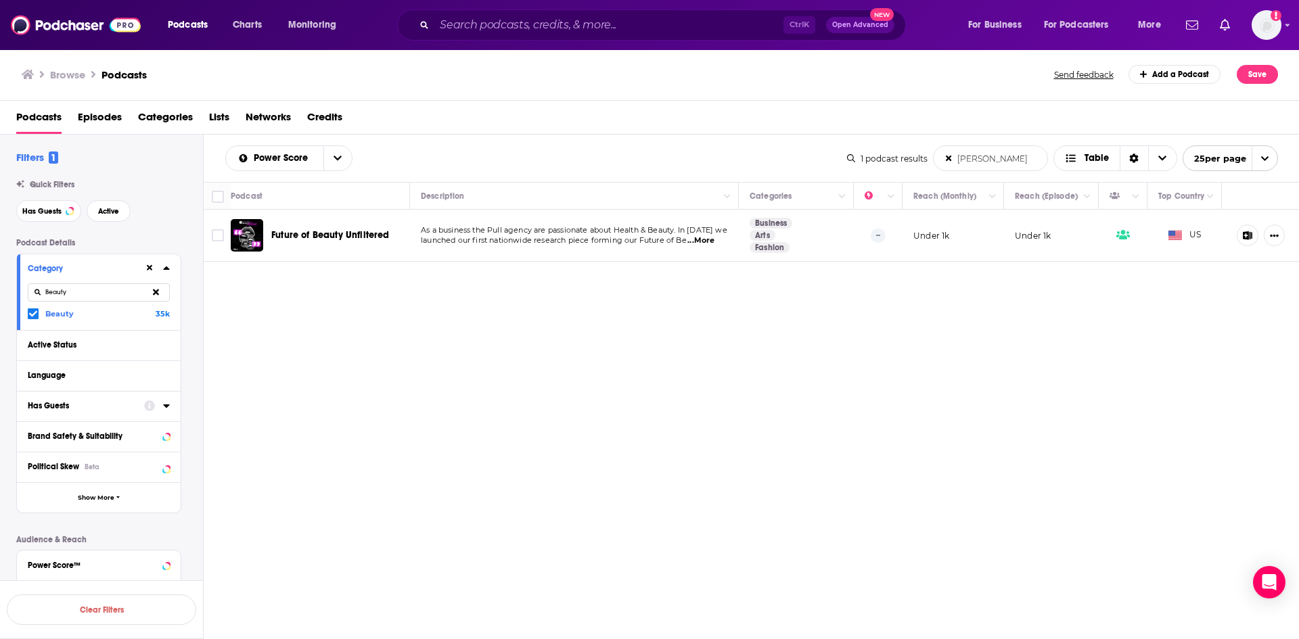
type input "[PERSON_NAME]"
click at [707, 237] on span "...More" at bounding box center [700, 240] width 27 height 11
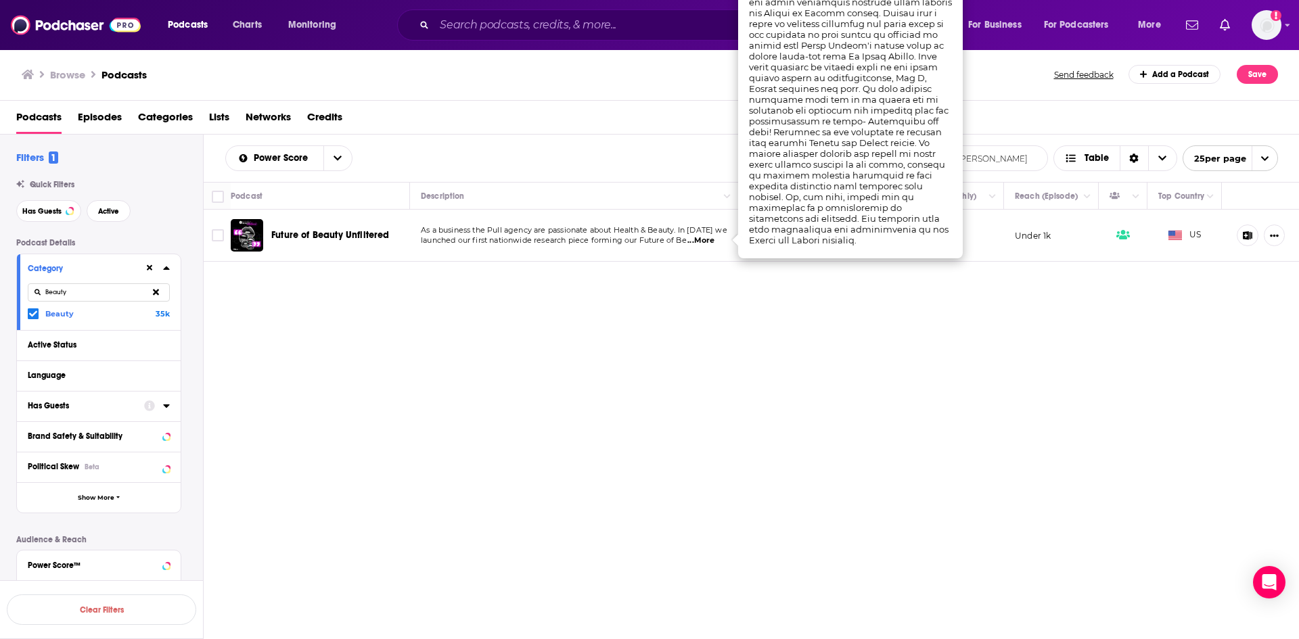
click at [420, 334] on div "Power Score [PERSON_NAME] List Search Input Search the results... Table 1 podca…" at bounding box center [752, 430] width 1096 height 591
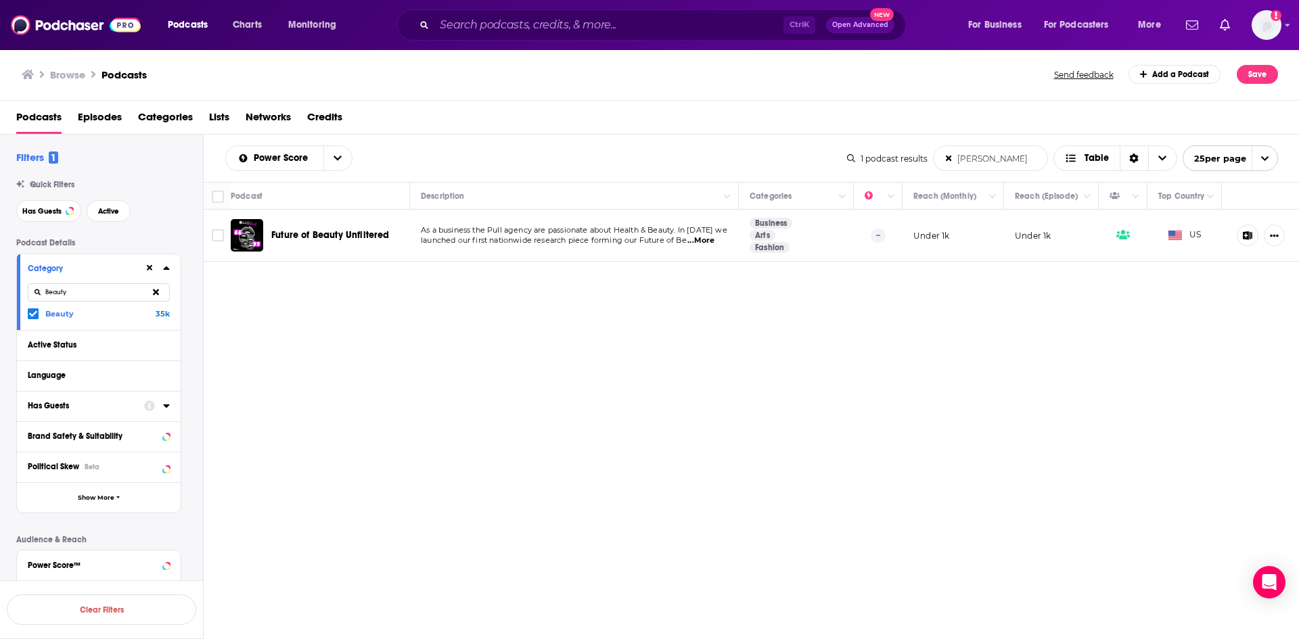
drag, startPoint x: 1013, startPoint y: 157, endPoint x: 924, endPoint y: 158, distance: 89.3
click at [924, 158] on div "1 podcast results [PERSON_NAME] List Search Input Search the results... Table 2…" at bounding box center [1062, 158] width 431 height 26
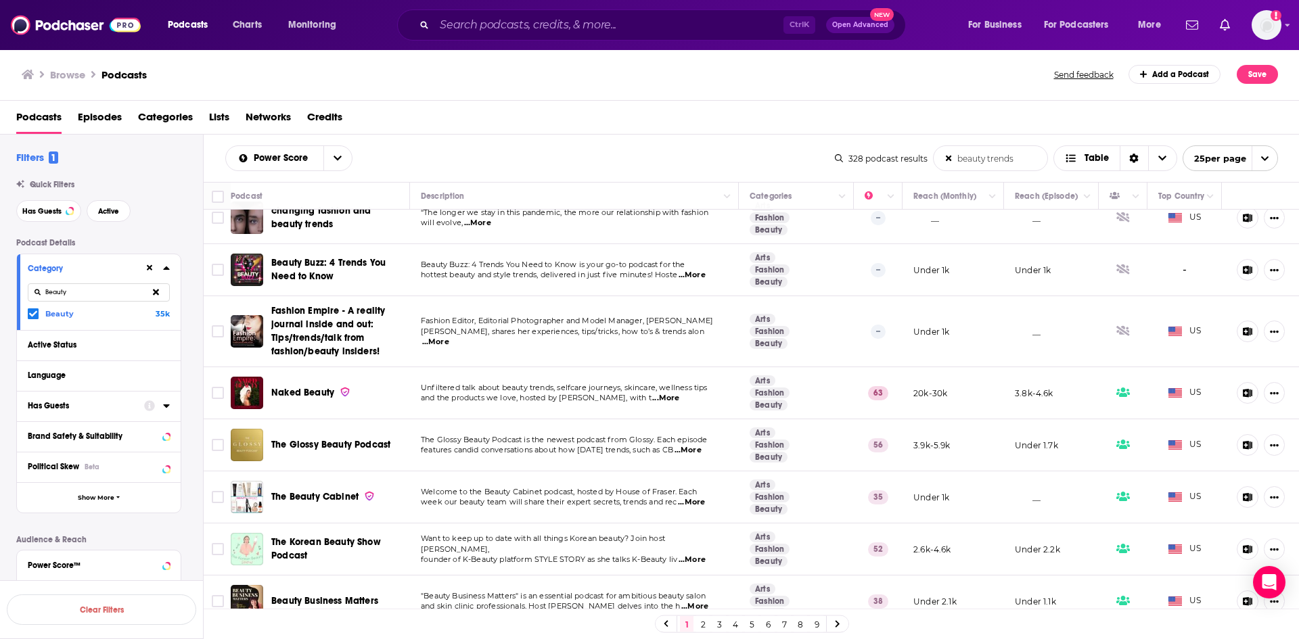
scroll to position [68, 0]
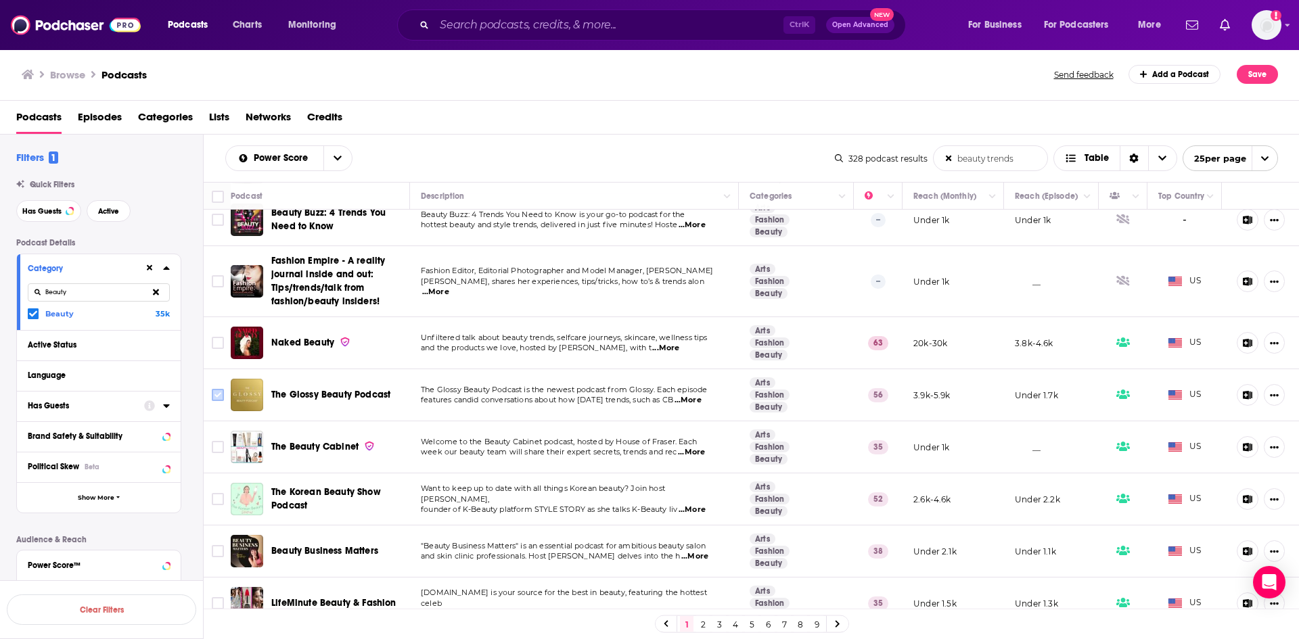
type input "beauty trends"
click at [215, 392] on input "Toggle select row" at bounding box center [218, 395] width 12 height 12
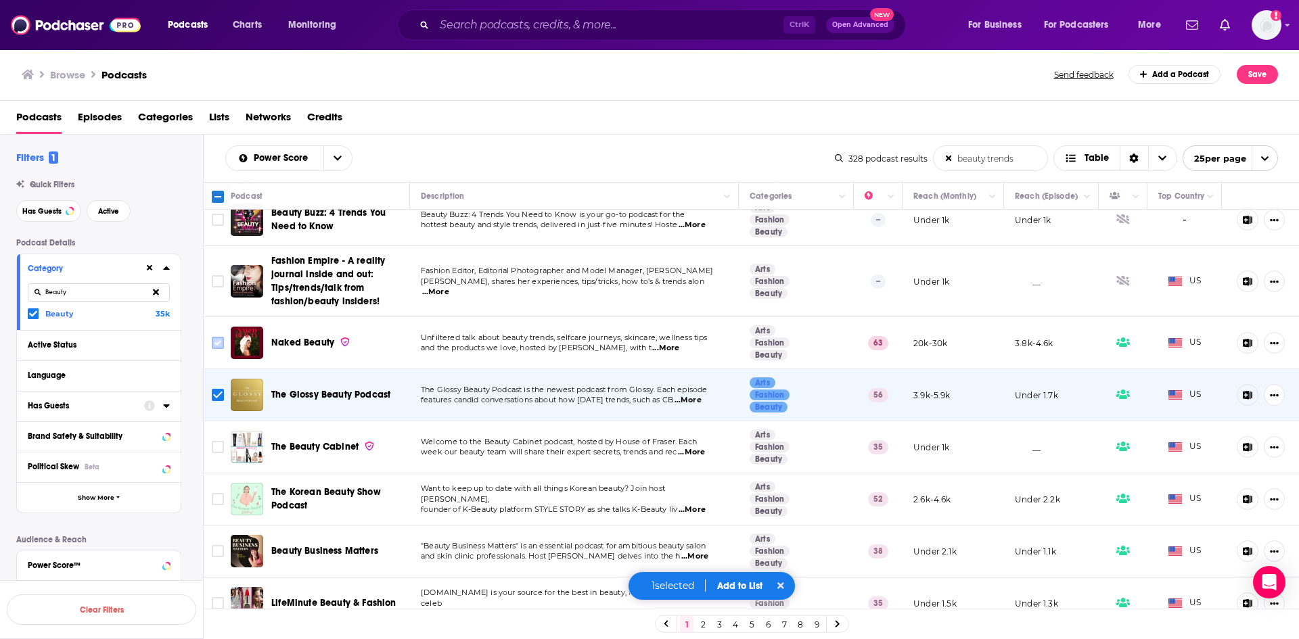
click at [214, 340] on input "Toggle select row" at bounding box center [218, 343] width 12 height 12
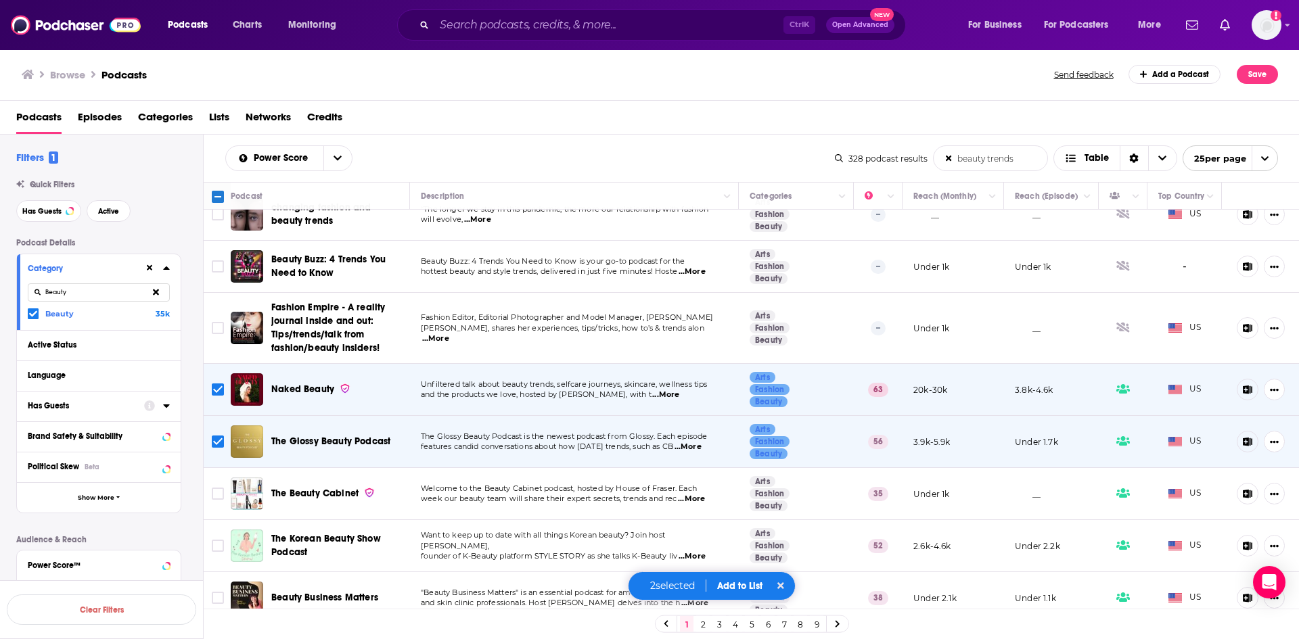
scroll to position [0, 0]
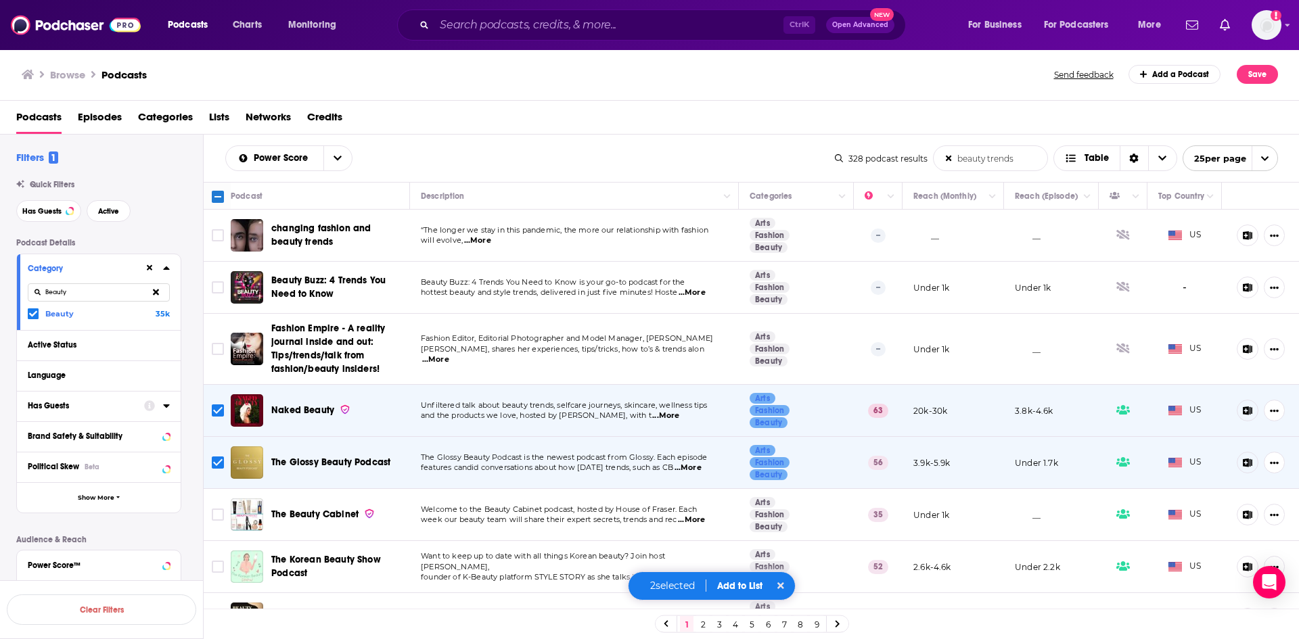
click at [726, 583] on button "Add to List" at bounding box center [739, 587] width 67 height 12
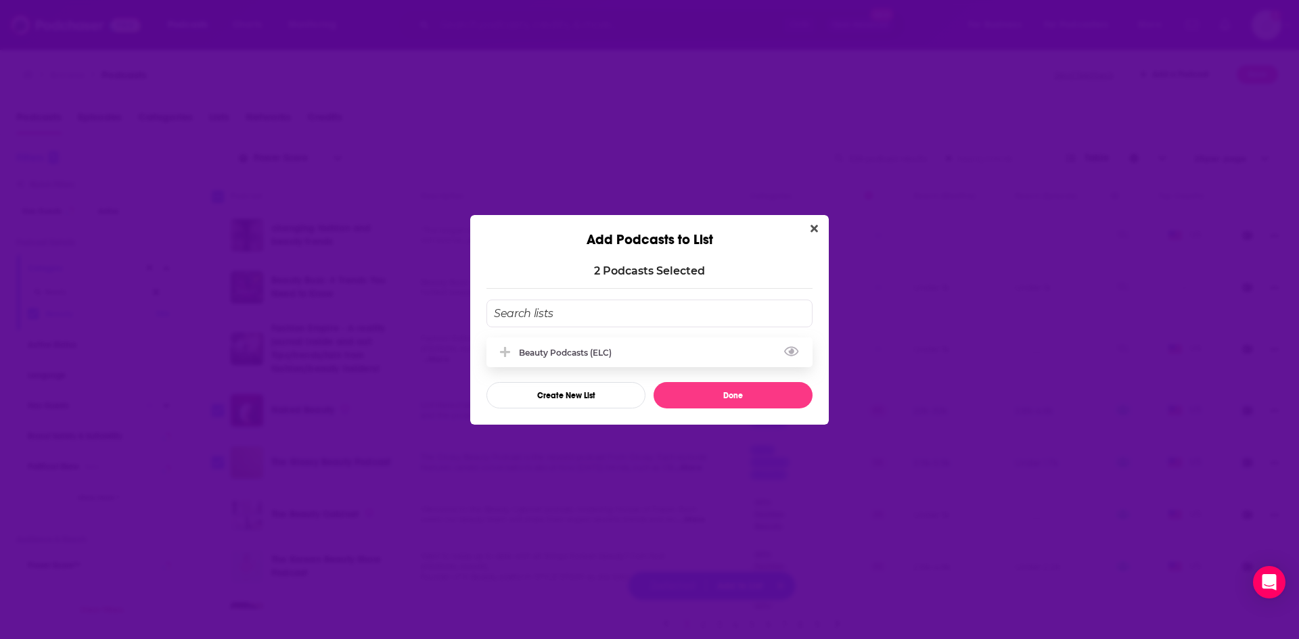
click at [545, 354] on div "Beauty podcasts (ELC)" at bounding box center [569, 353] width 101 height 10
click at [686, 387] on button "Done" at bounding box center [733, 395] width 159 height 26
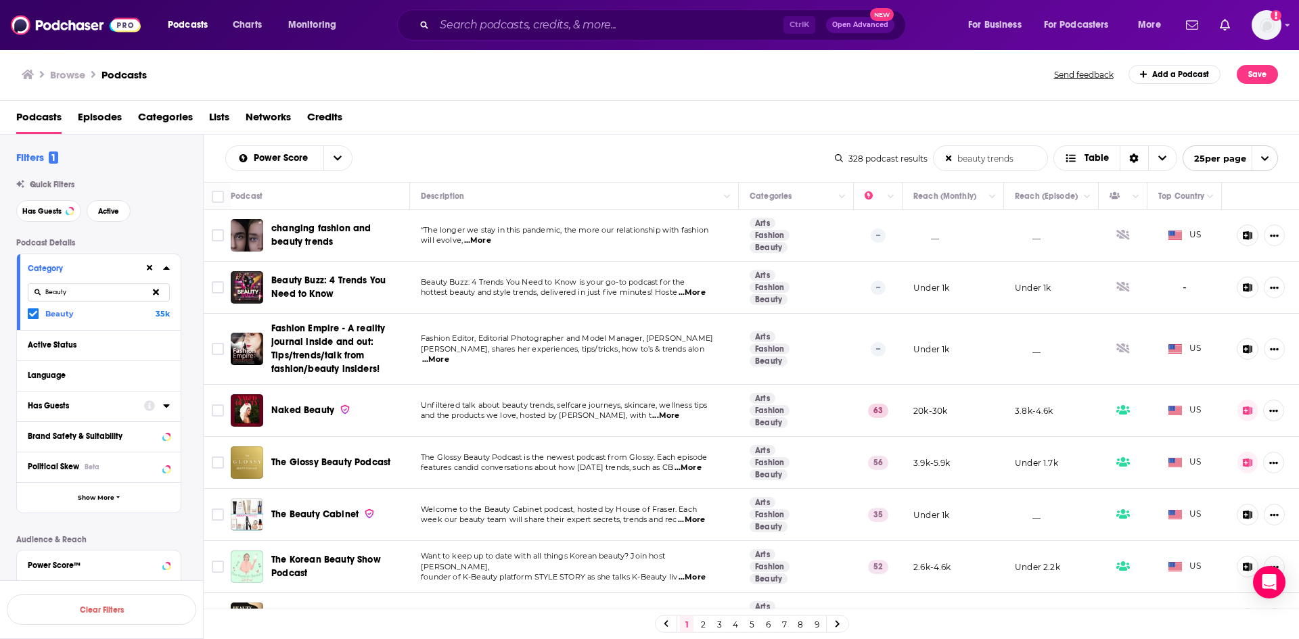
click at [152, 292] on button at bounding box center [156, 293] width 28 height 32
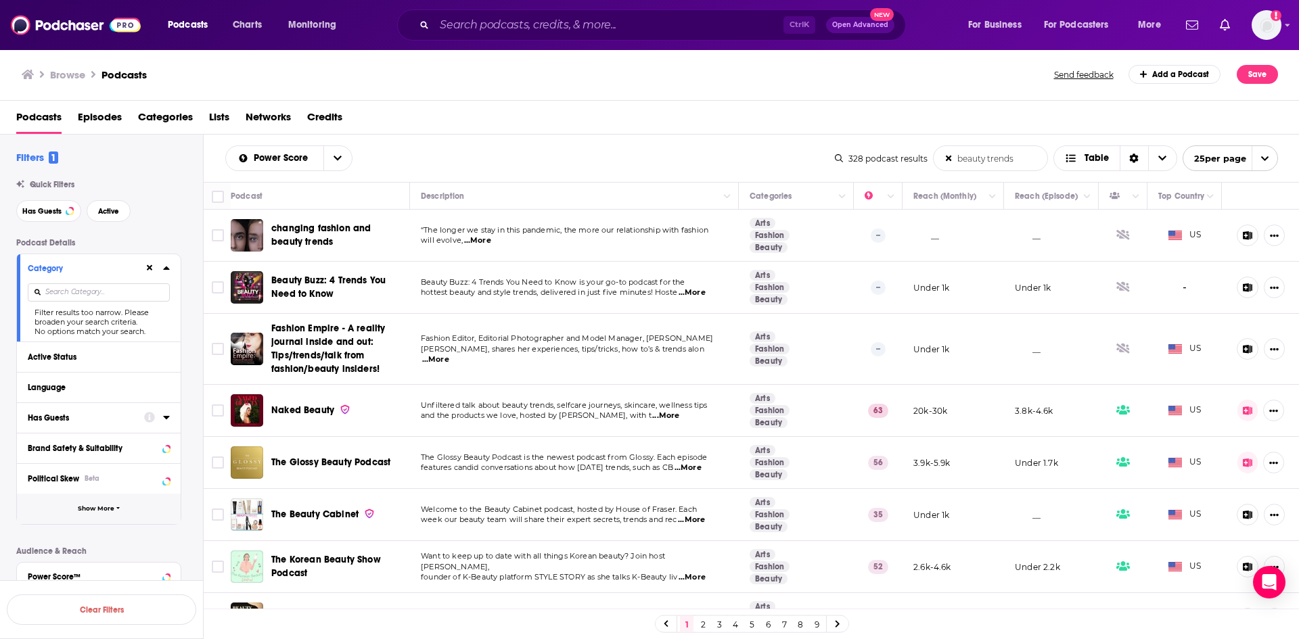
click at [90, 509] on span "Show More" at bounding box center [96, 508] width 37 height 7
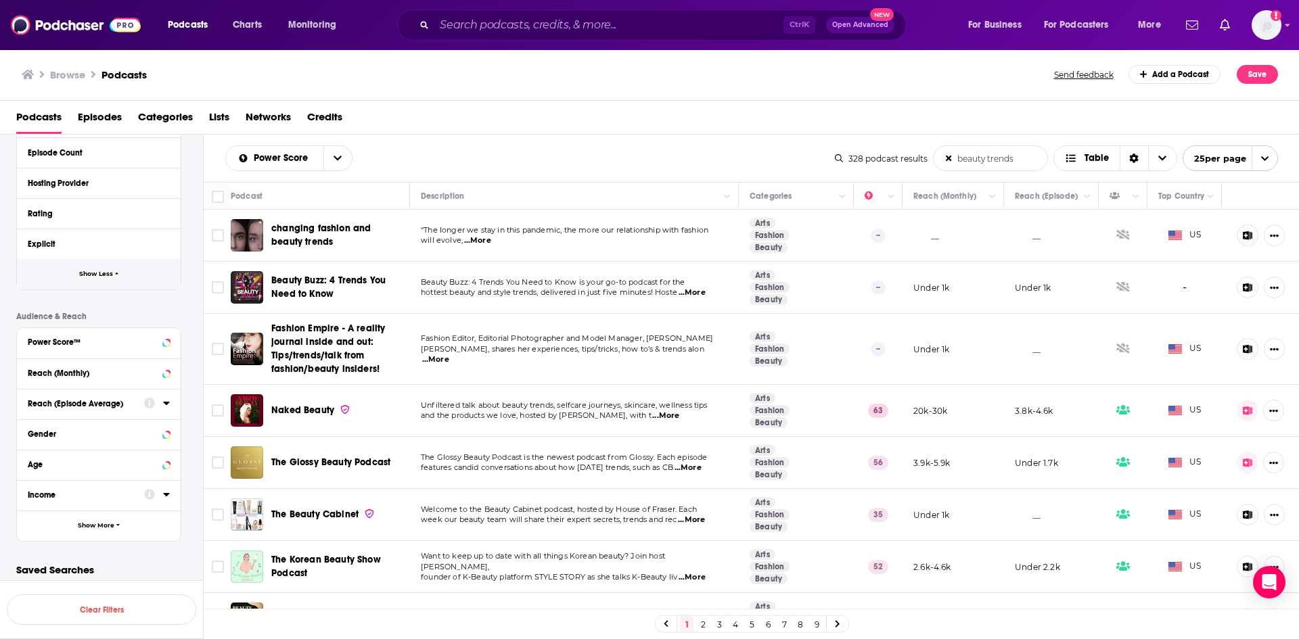
scroll to position [510, 0]
drag, startPoint x: 108, startPoint y: 611, endPoint x: 108, endPoint y: 602, distance: 8.8
click at [109, 611] on button "Clear Filters" at bounding box center [101, 610] width 189 height 30
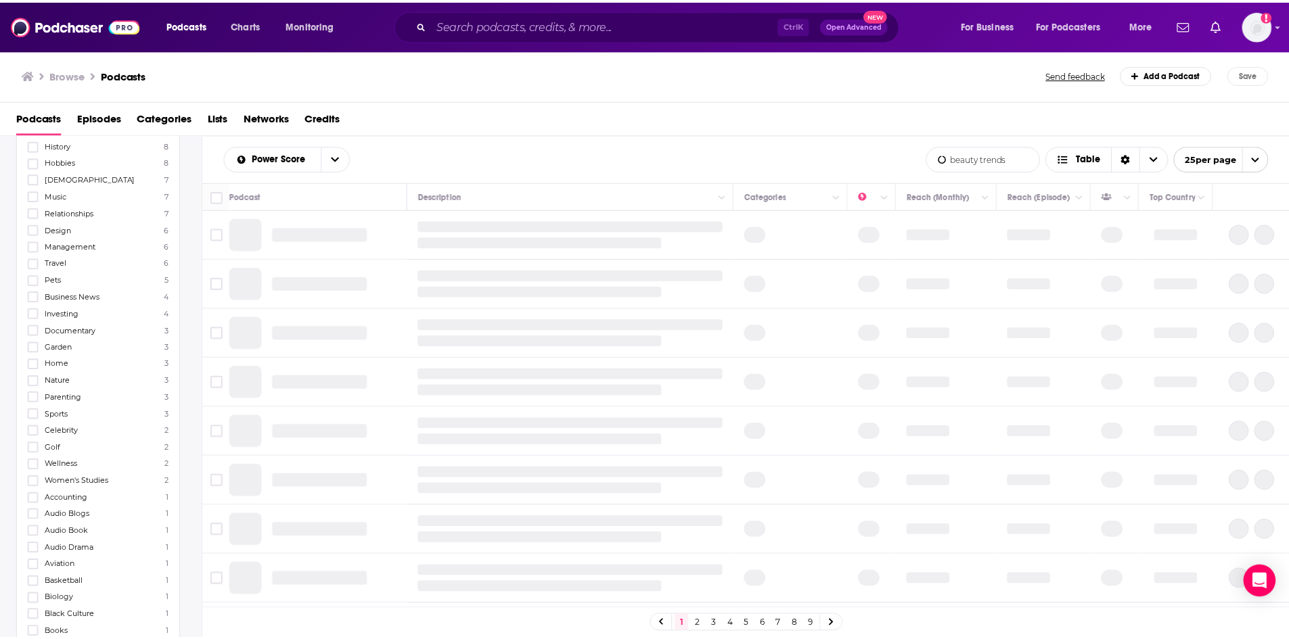
scroll to position [2217, 0]
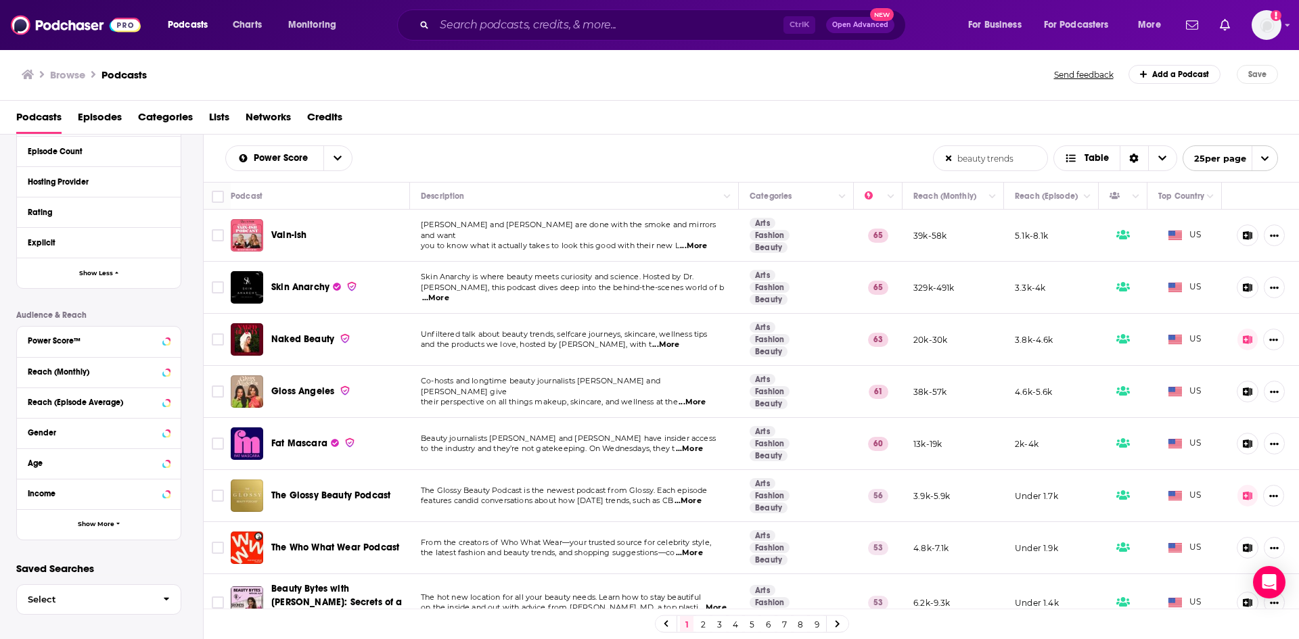
click at [116, 118] on span "Episodes" at bounding box center [100, 120] width 44 height 28
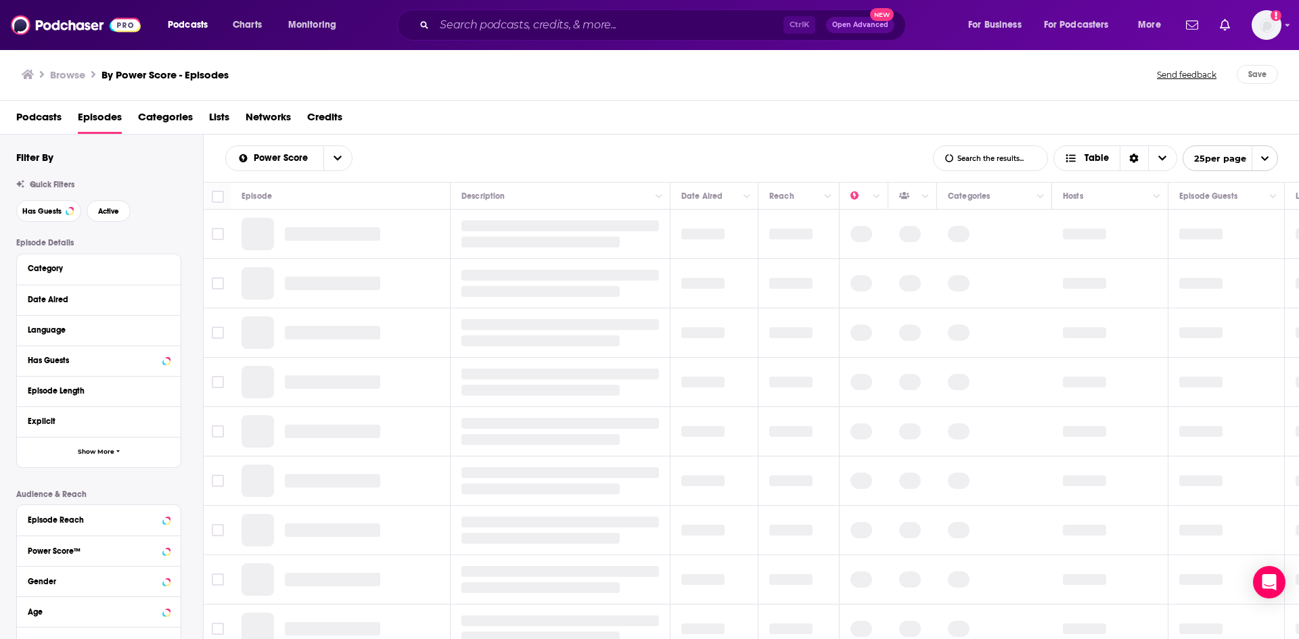
click at [178, 118] on span "Categories" at bounding box center [165, 120] width 55 height 28
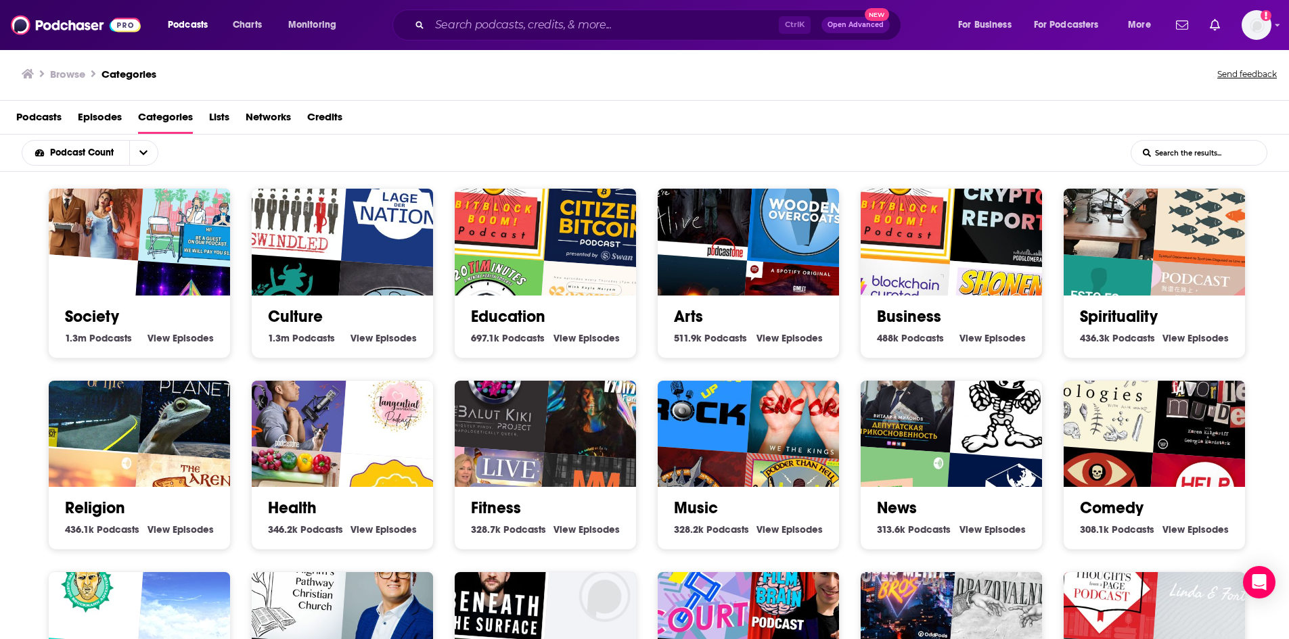
click at [222, 118] on span "Lists" at bounding box center [219, 120] width 20 height 28
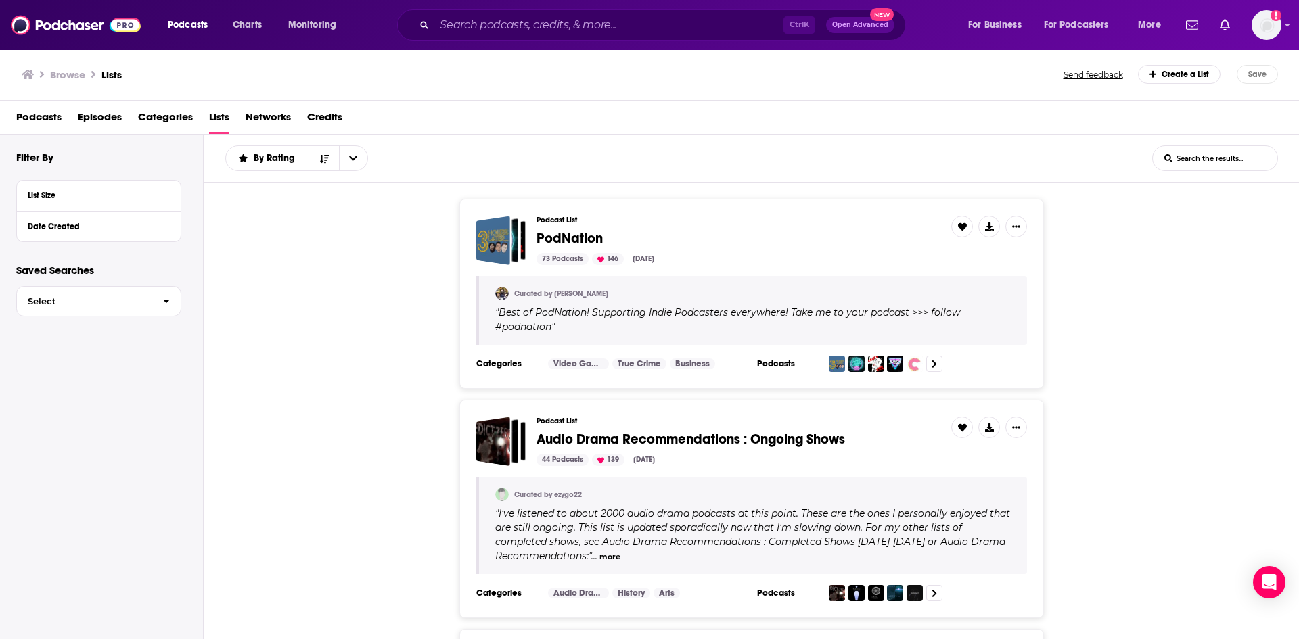
click at [168, 117] on span "Categories" at bounding box center [165, 120] width 55 height 28
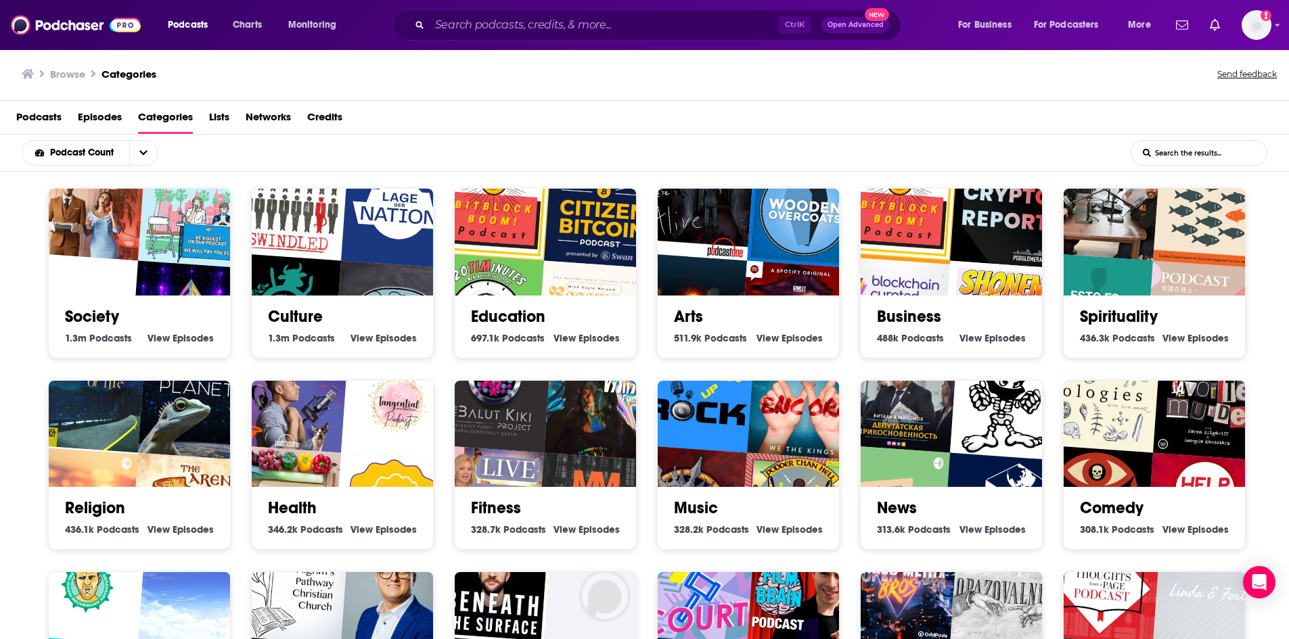
click at [928, 277] on img "Blockchain Curated - Learn Bitcoin & Cryptocurrency From Investors + Experts" at bounding box center [892, 312] width 116 height 116
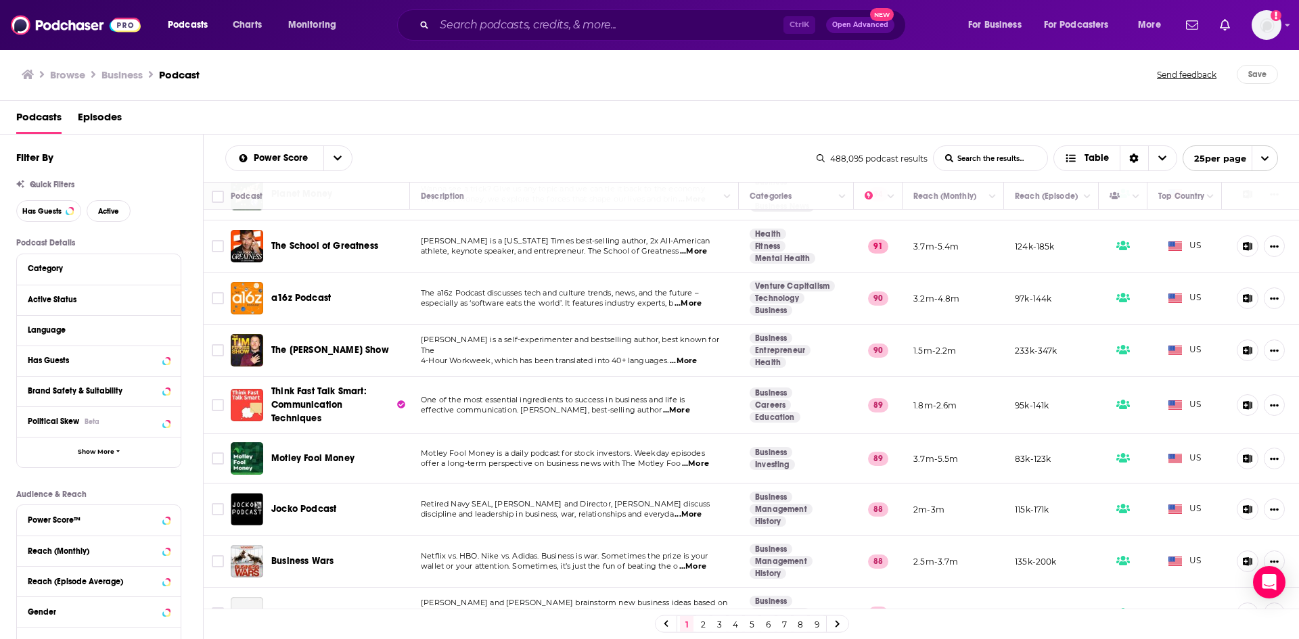
scroll to position [271, 0]
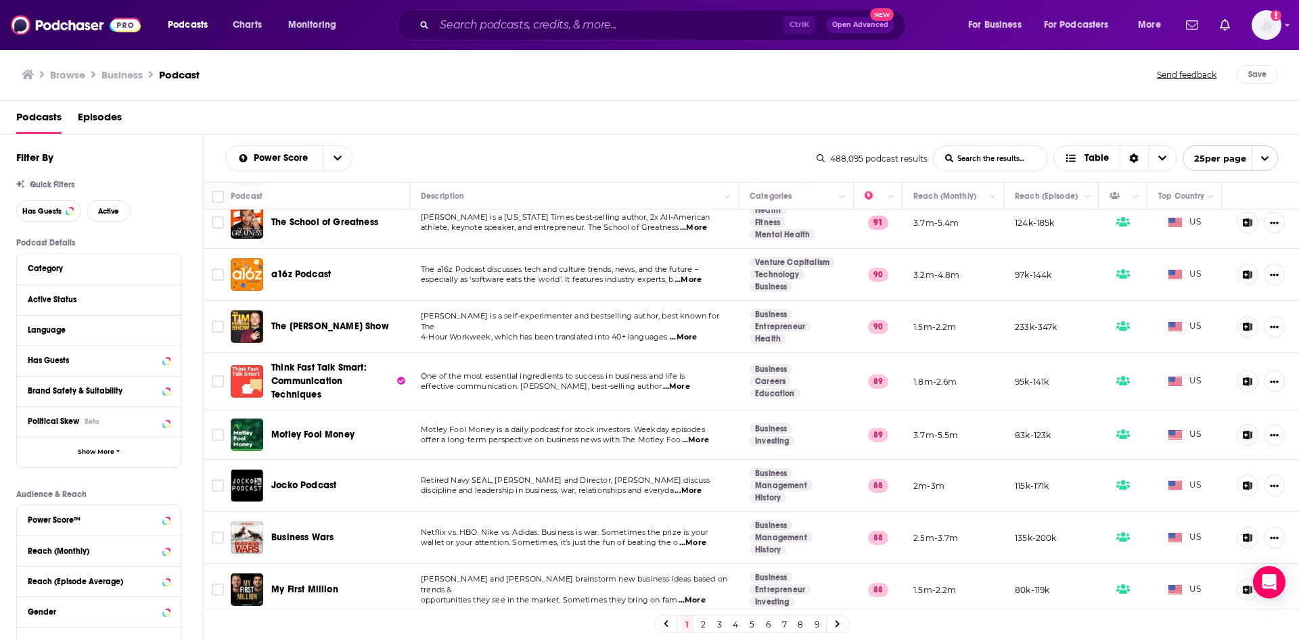
click at [690, 387] on span "...More" at bounding box center [676, 387] width 27 height 11
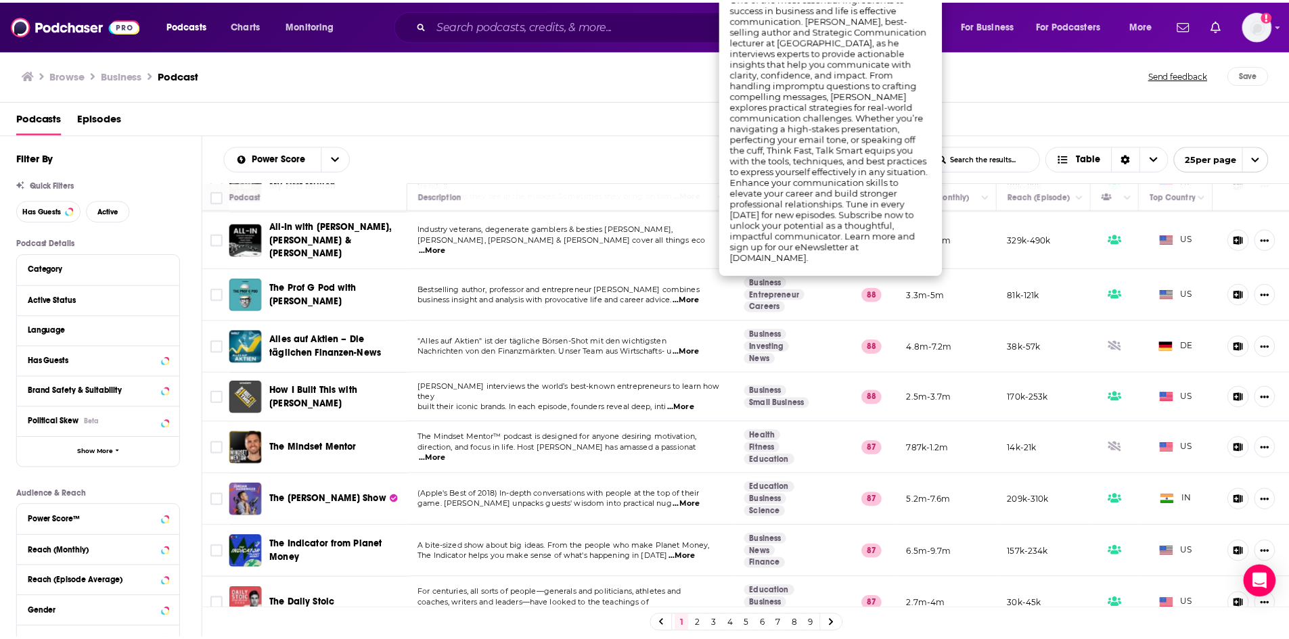
scroll to position [677, 0]
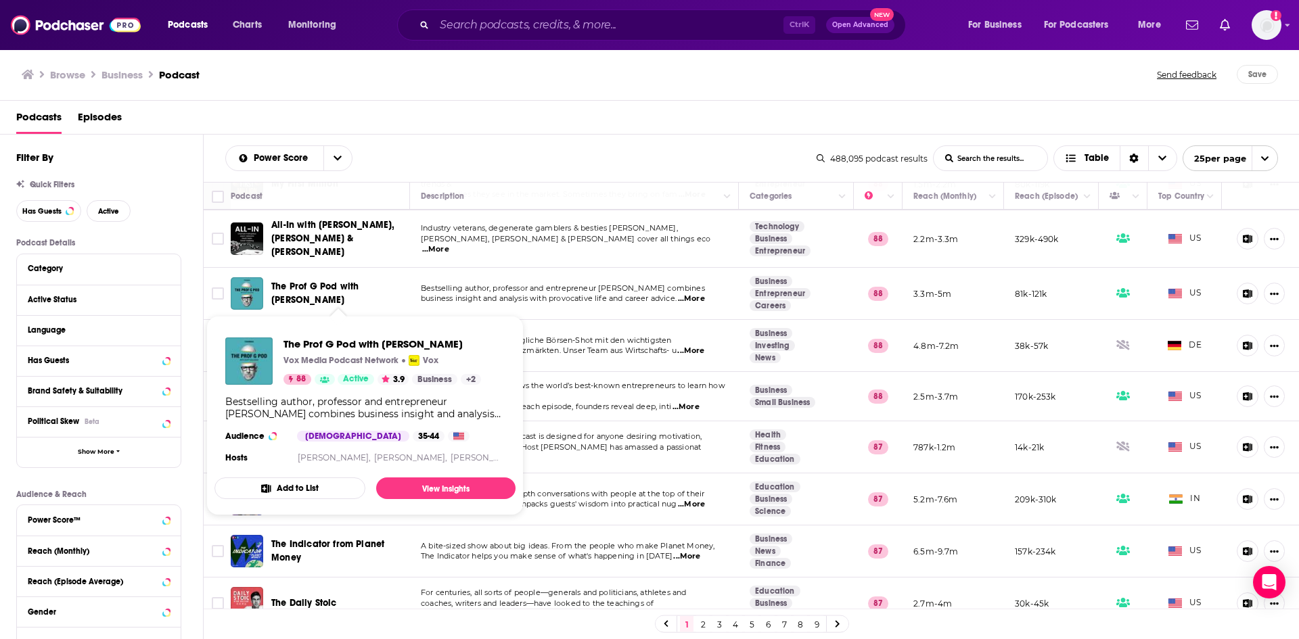
click at [321, 291] on span "The Prof G Pod with [PERSON_NAME]" at bounding box center [338, 293] width 134 height 27
